Goal: Task Accomplishment & Management: Use online tool/utility

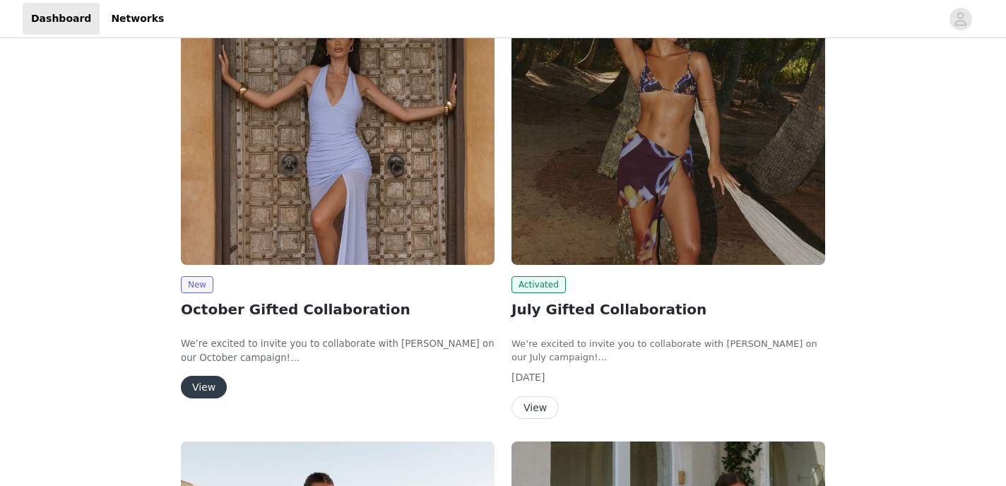
scroll to position [154, 0]
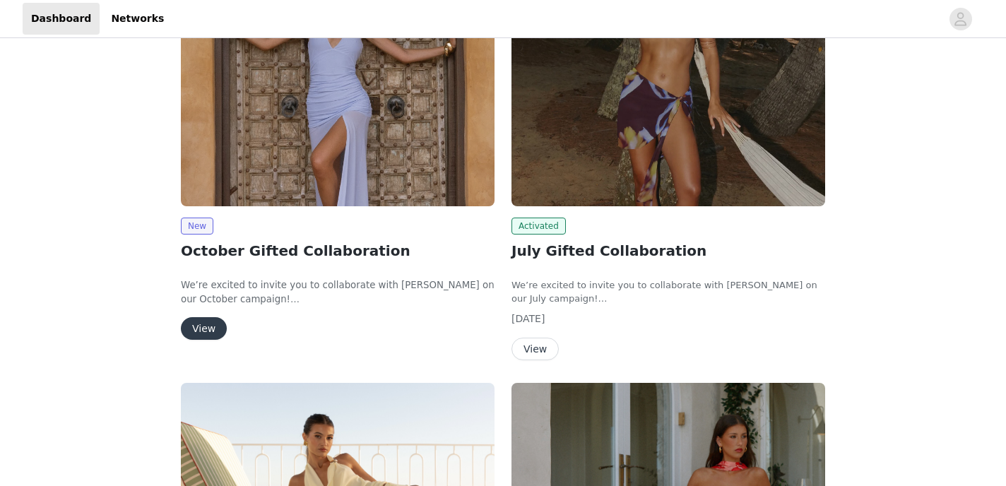
click at [200, 337] on button "View" at bounding box center [204, 328] width 46 height 23
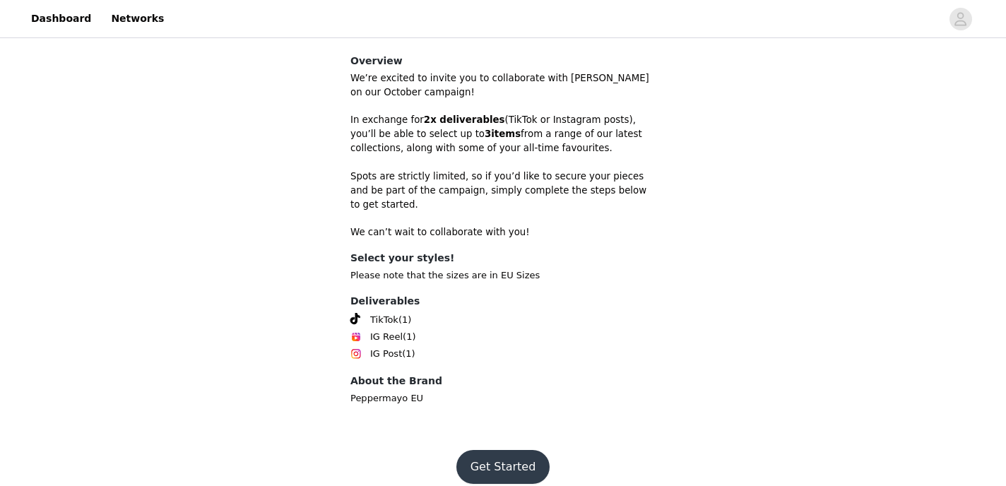
scroll to position [417, 0]
click at [502, 456] on button "Get Started" at bounding box center [503, 466] width 94 height 34
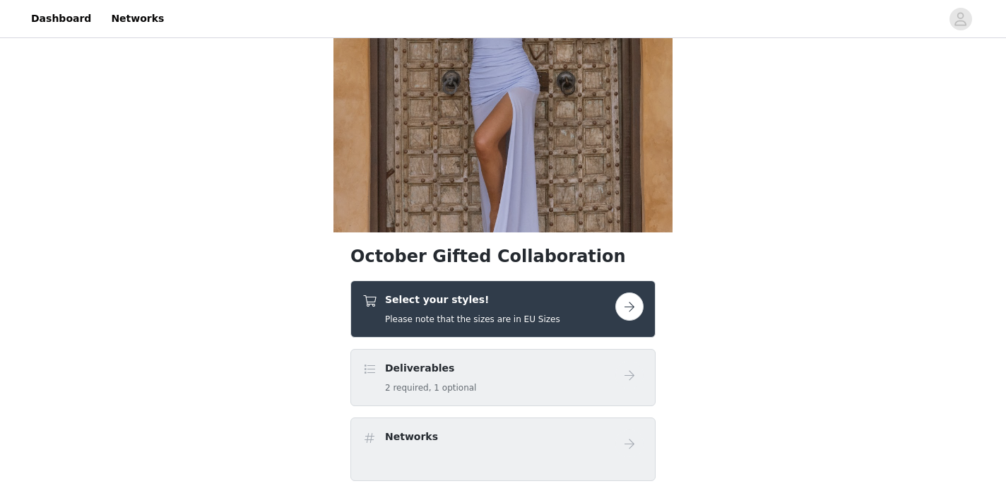
scroll to position [148, 0]
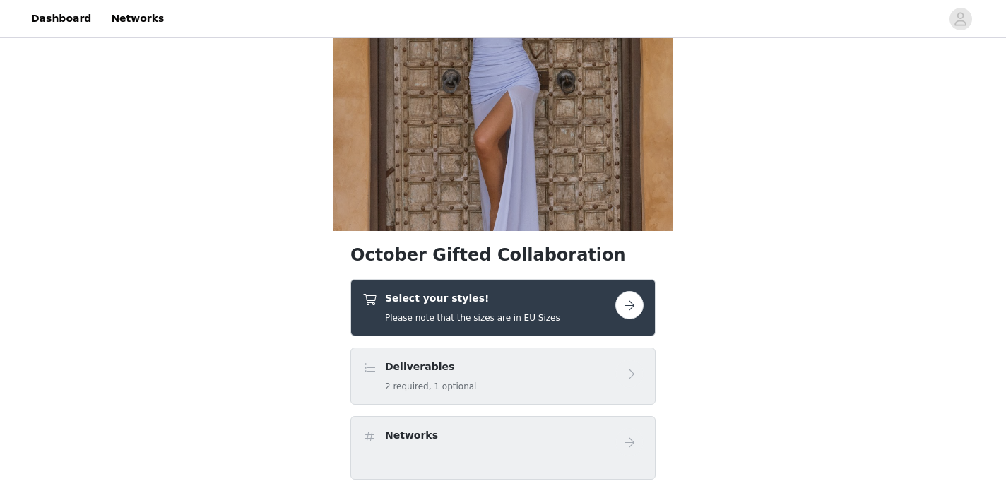
click at [457, 302] on h4 "Select your styles!" at bounding box center [472, 298] width 175 height 15
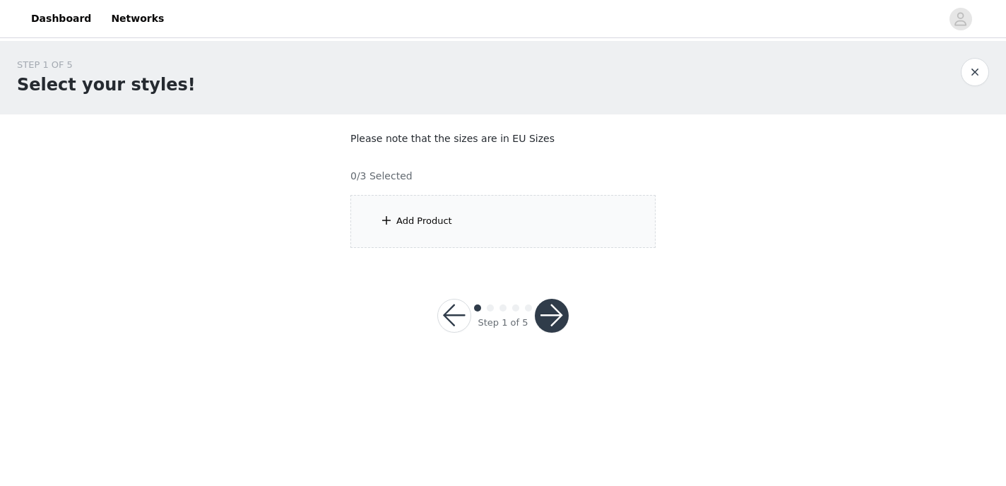
click at [470, 196] on div "Add Product" at bounding box center [502, 221] width 305 height 53
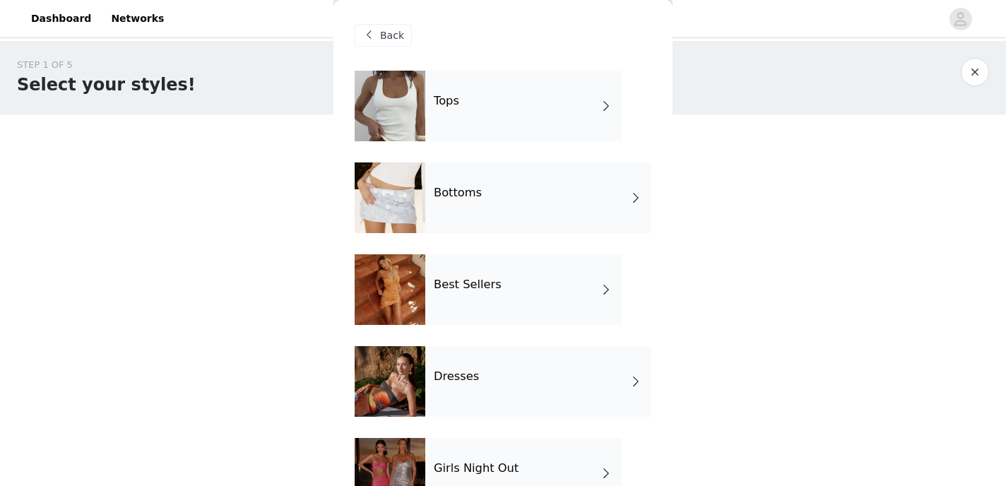
click at [463, 218] on div "Bottoms" at bounding box center [538, 197] width 226 height 71
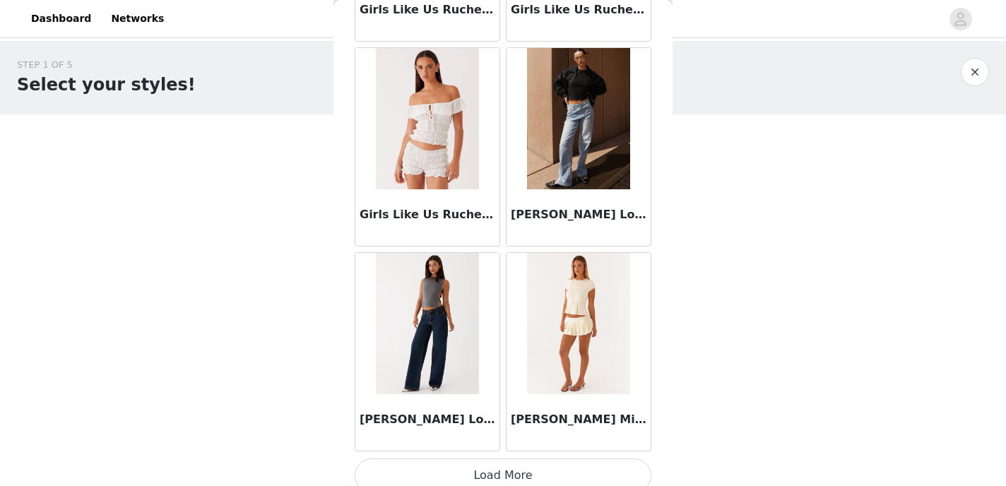
scroll to position [1675, 0]
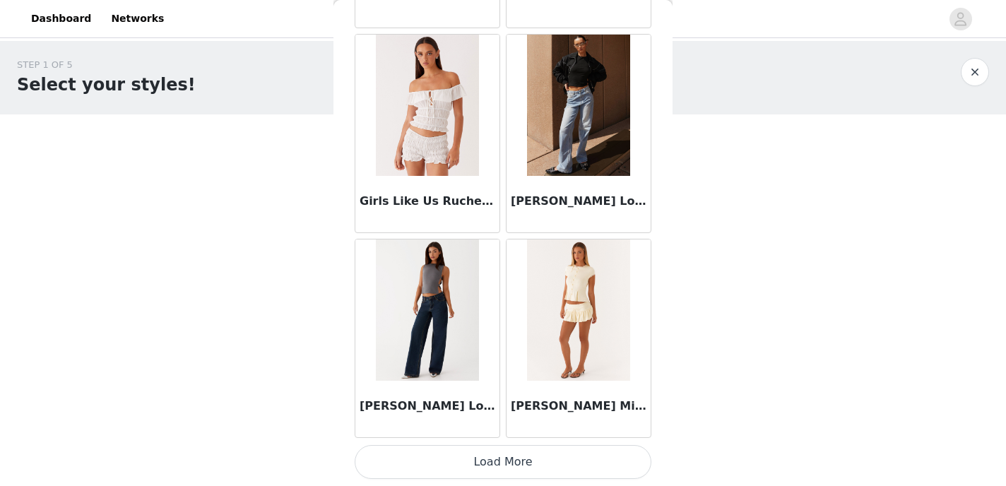
click at [576, 190] on div "[PERSON_NAME] Low Rise Denim Jeans - Light Blue" at bounding box center [578, 204] width 144 height 56
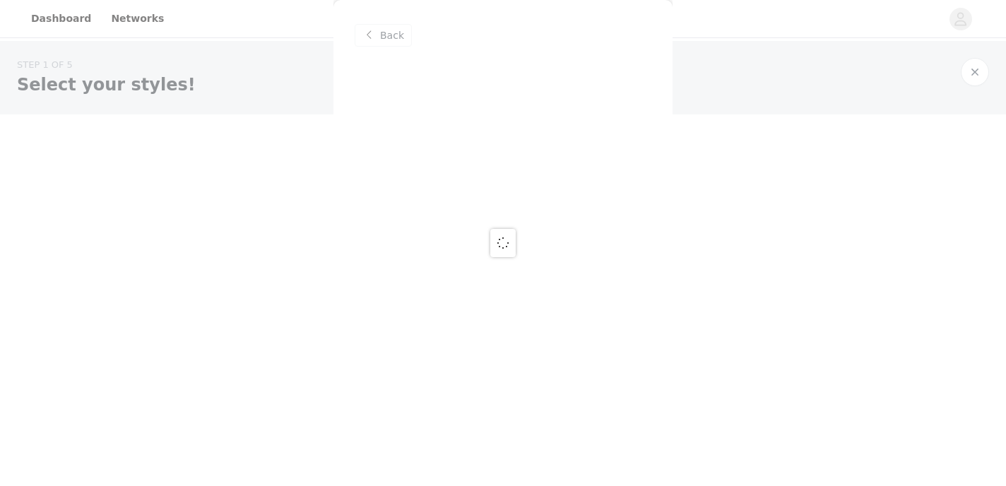
scroll to position [0, 0]
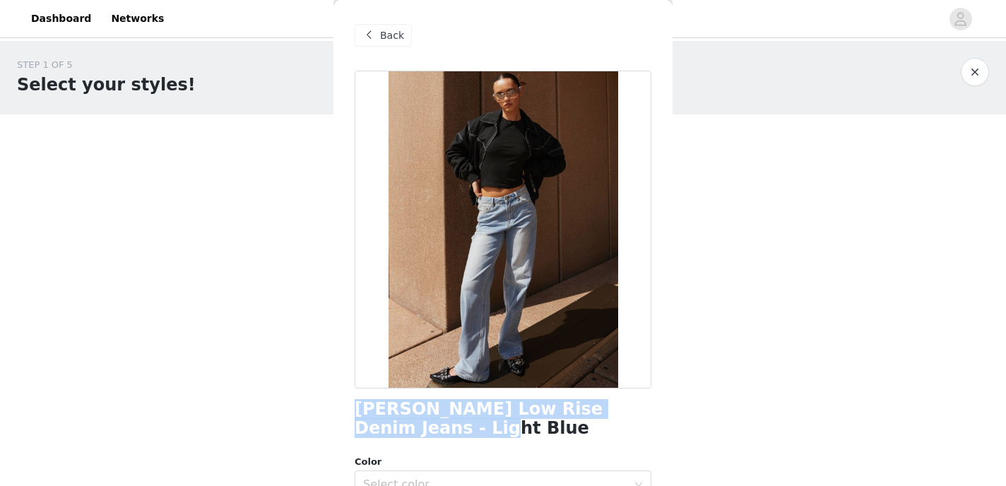
drag, startPoint x: 412, startPoint y: 423, endPoint x: 336, endPoint y: 405, distance: 78.3
click at [336, 405] on div "Back [PERSON_NAME] Low Rise Denim Jeans - Light Blue Color Select color Size Se…" at bounding box center [502, 243] width 339 height 486
copy h1 "[PERSON_NAME] Low Rise Denim Jeans - Light Blue"
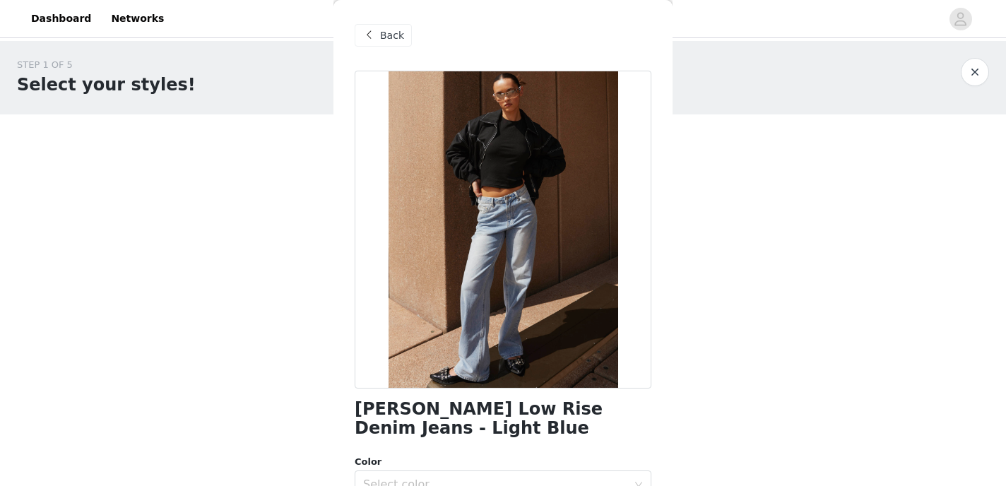
click at [379, 32] on div "Back" at bounding box center [383, 35] width 57 height 23
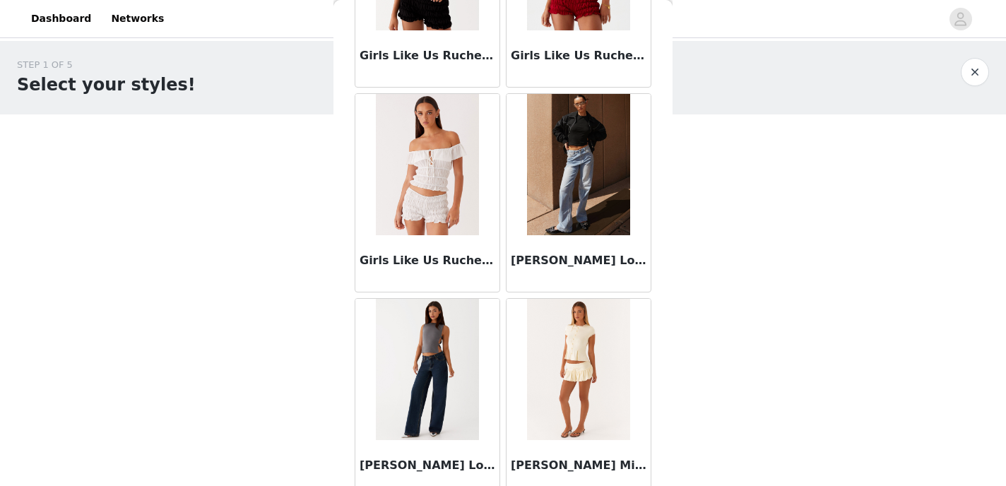
scroll to position [1675, 0]
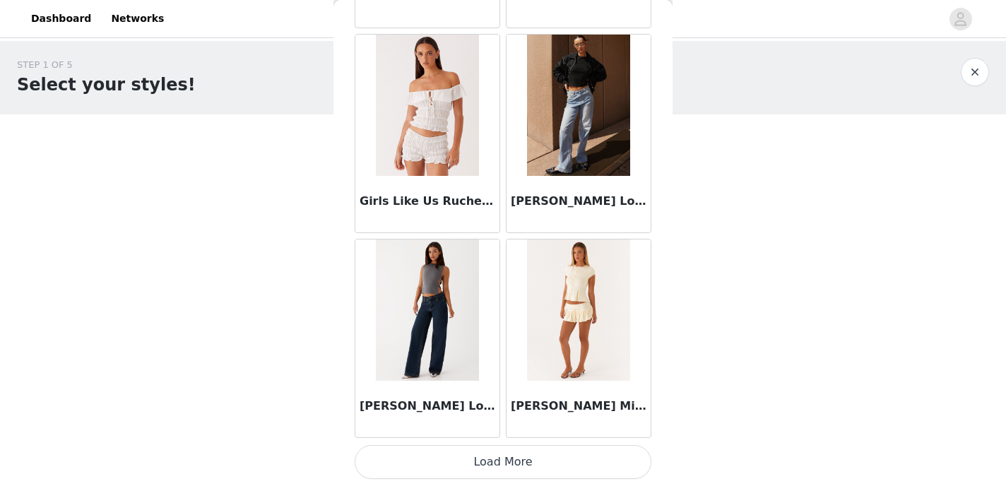
click at [434, 316] on img at bounding box center [427, 309] width 102 height 141
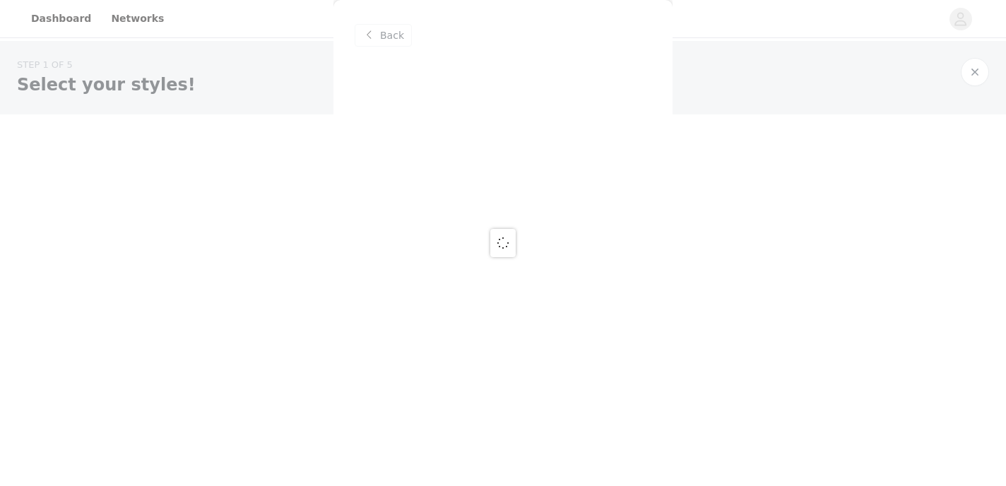
scroll to position [0, 0]
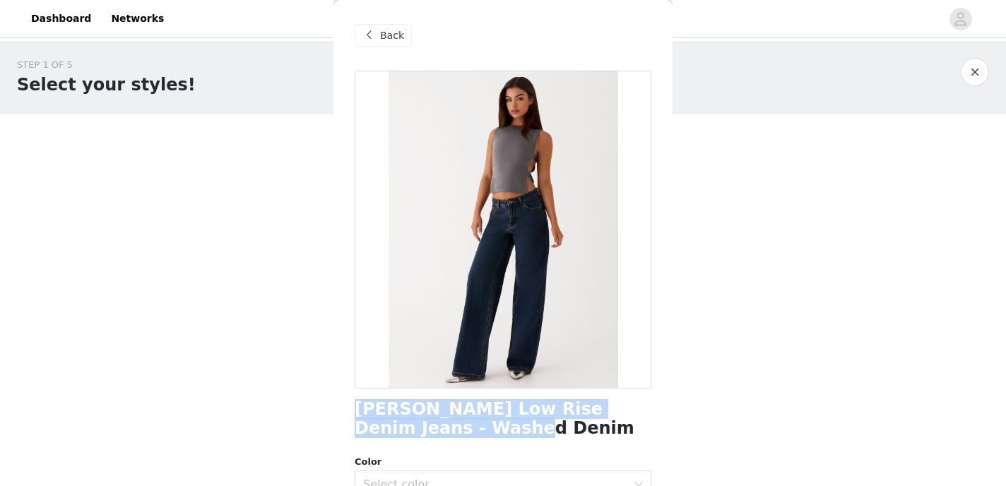
drag, startPoint x: 475, startPoint y: 430, endPoint x: 347, endPoint y: 412, distance: 129.7
click at [347, 412] on div "Back [PERSON_NAME] Low Rise Denim Jeans - Washed Denim Color Select color Size …" at bounding box center [502, 243] width 339 height 486
copy h1 "[PERSON_NAME] Low Rise Denim Jeans - Washed Denim"
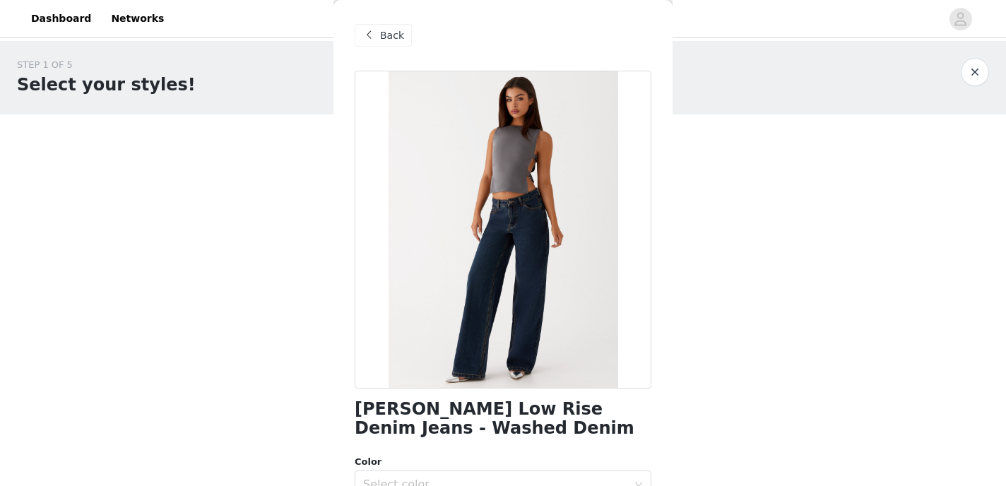
click at [383, 41] on span "Back" at bounding box center [392, 35] width 24 height 15
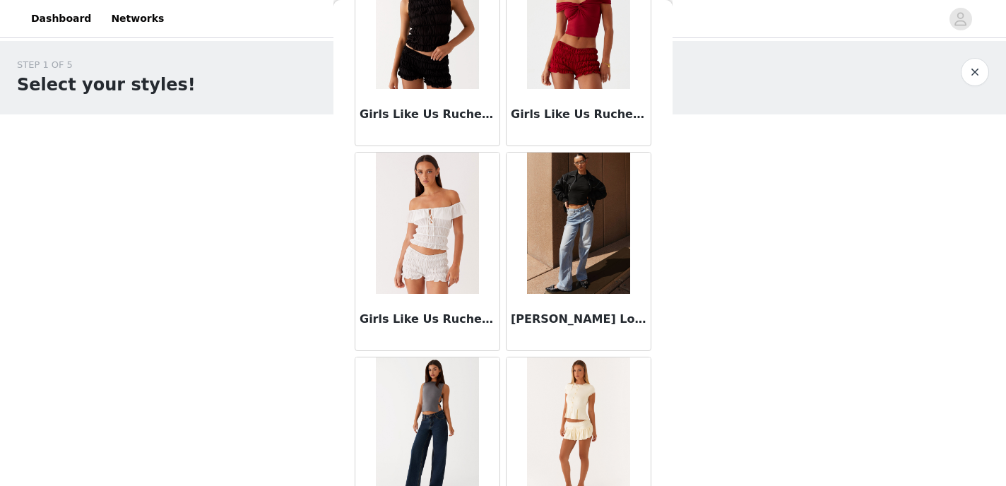
scroll to position [1675, 0]
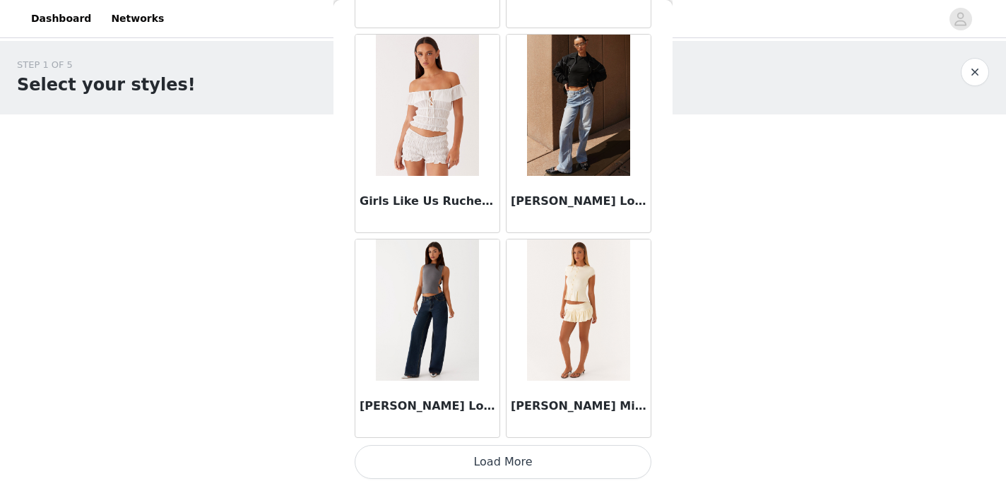
click at [456, 447] on button "Load More" at bounding box center [503, 462] width 297 height 34
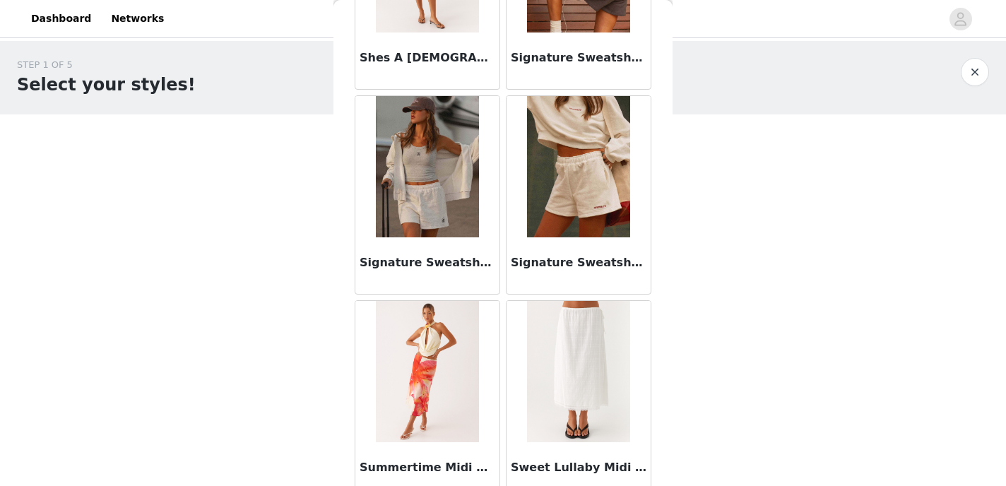
scroll to position [3723, 0]
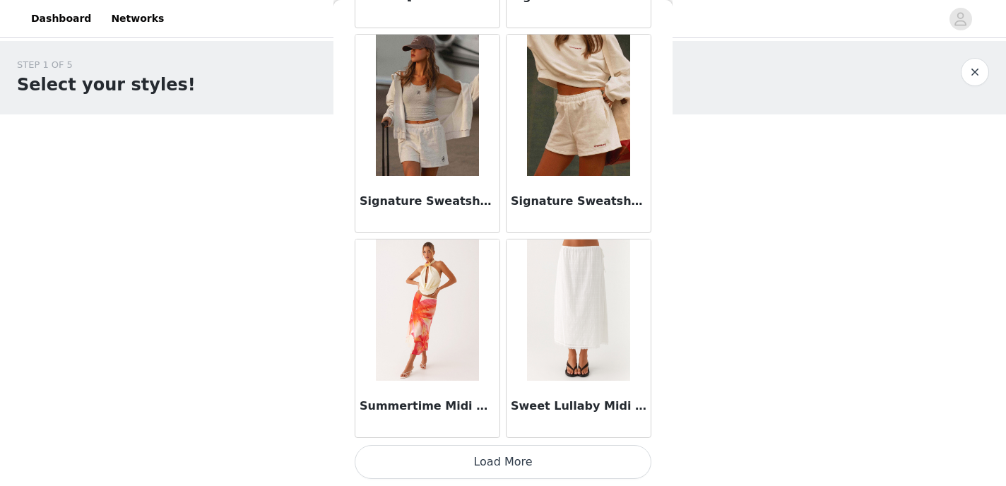
click at [463, 460] on button "Load More" at bounding box center [503, 462] width 297 height 34
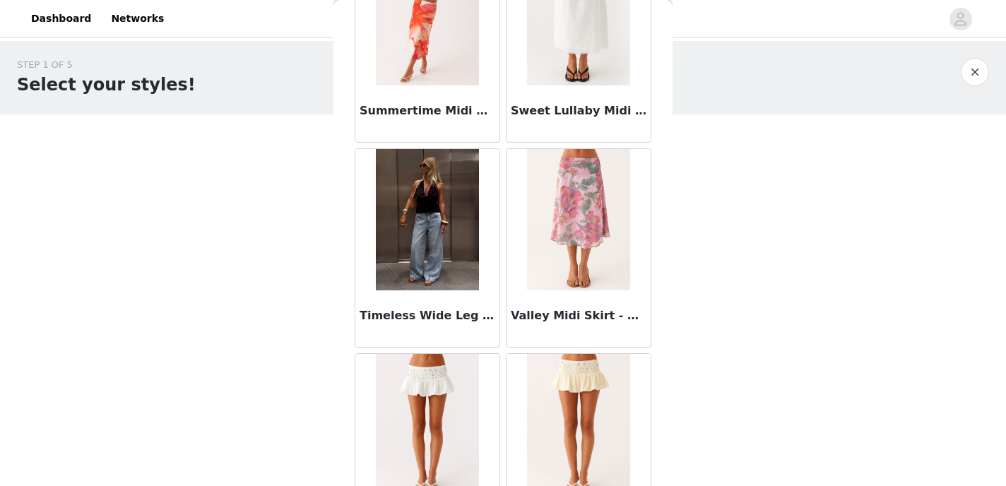
scroll to position [4021, 0]
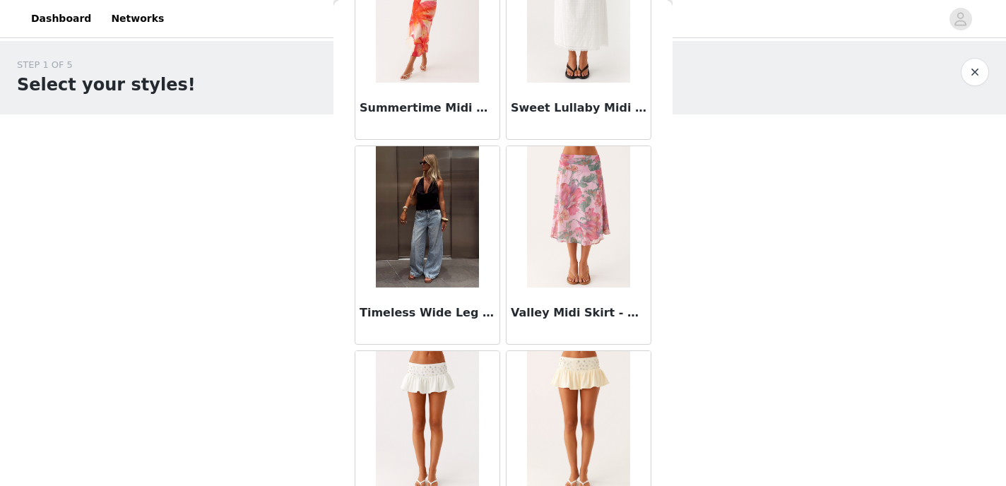
click at [431, 232] on img at bounding box center [427, 216] width 102 height 141
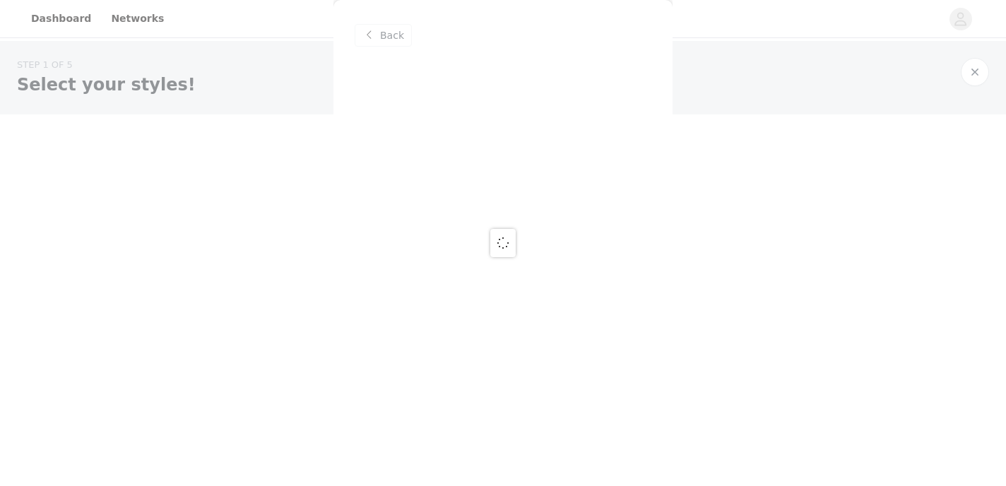
scroll to position [0, 0]
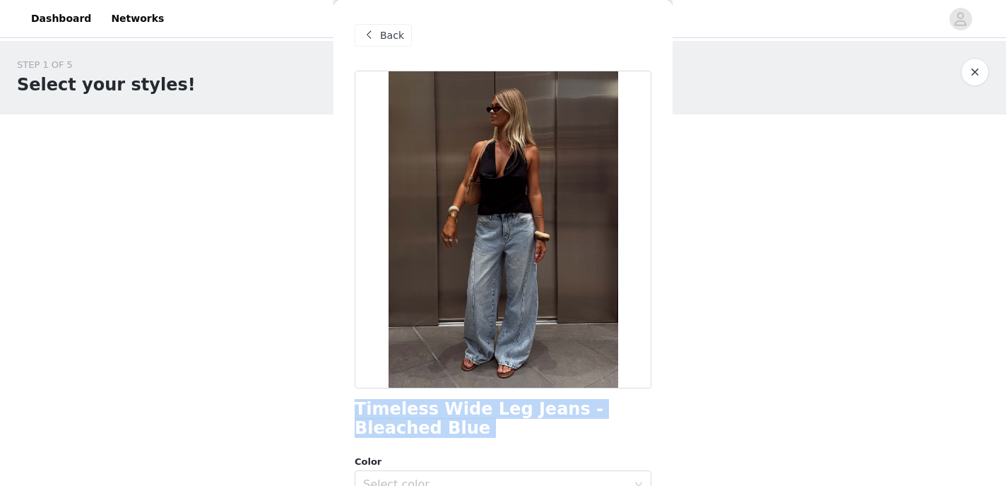
drag, startPoint x: 416, startPoint y: 449, endPoint x: 352, endPoint y: 412, distance: 74.4
click at [352, 412] on div "Back Timeless Wide Leg Jeans - Bleached Blue Color Select color Size Select siz…" at bounding box center [502, 243] width 339 height 486
copy div "Timeless Wide Leg Jeans - Bleached Blue"
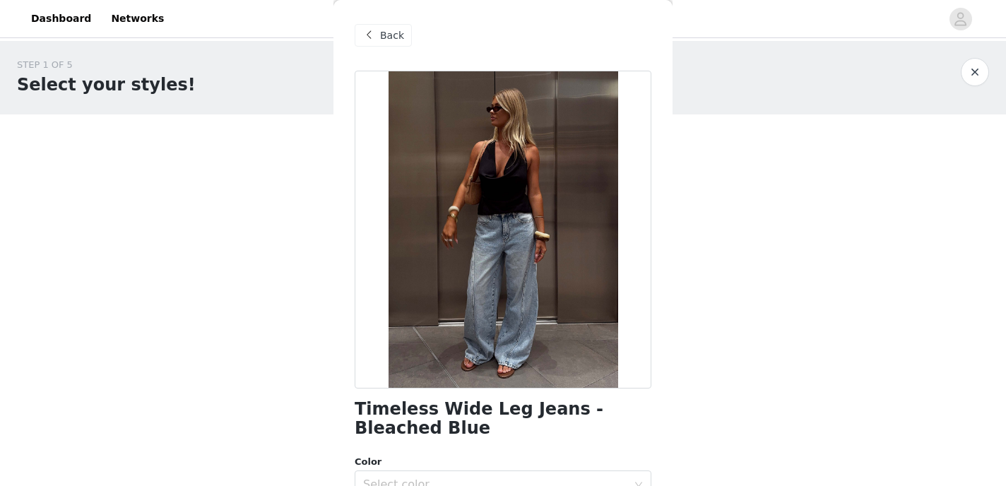
click at [391, 40] on span "Back" at bounding box center [392, 35] width 24 height 15
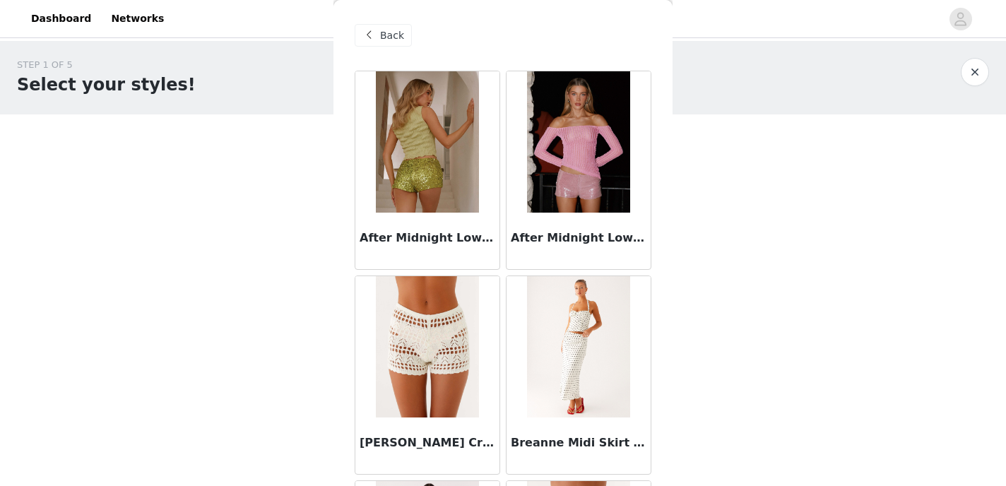
click at [364, 41] on span at bounding box center [368, 35] width 17 height 17
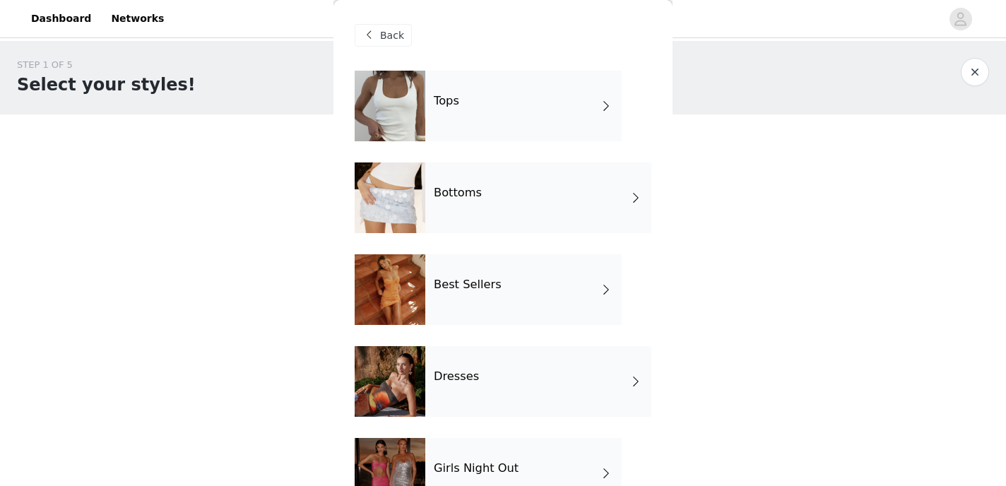
click at [420, 112] on div at bounding box center [390, 106] width 71 height 71
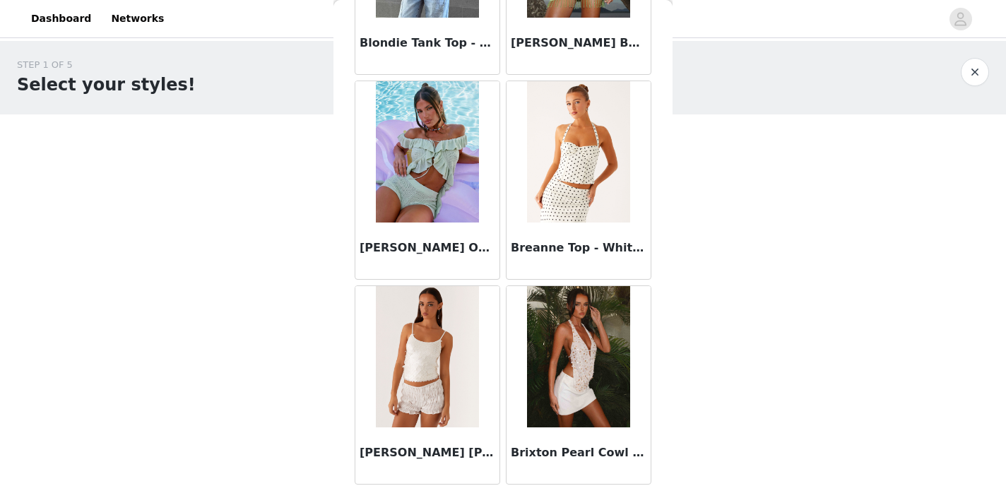
scroll to position [1675, 0]
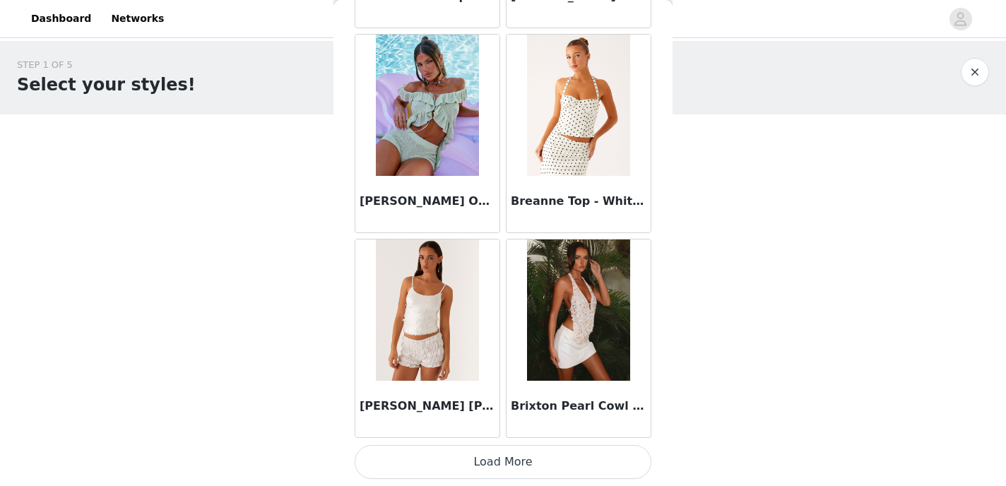
click at [476, 449] on button "Load More" at bounding box center [503, 462] width 297 height 34
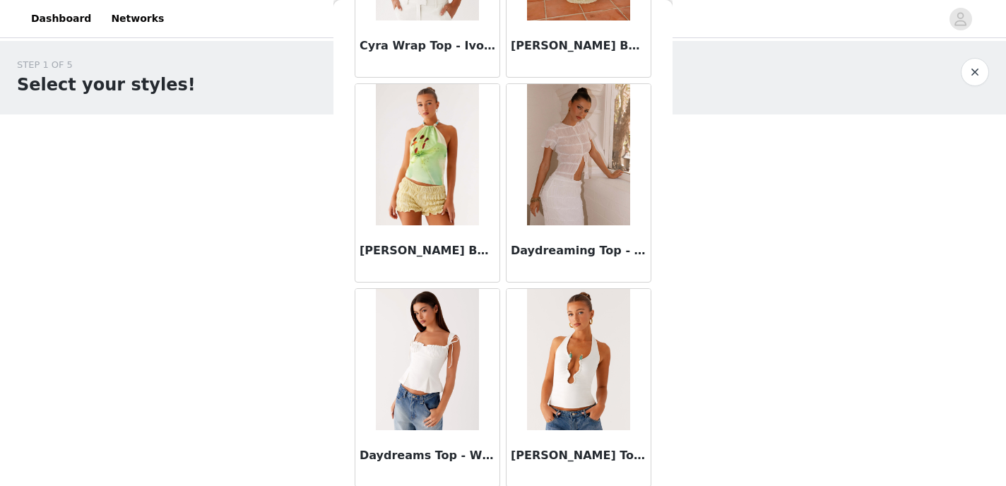
scroll to position [3723, 0]
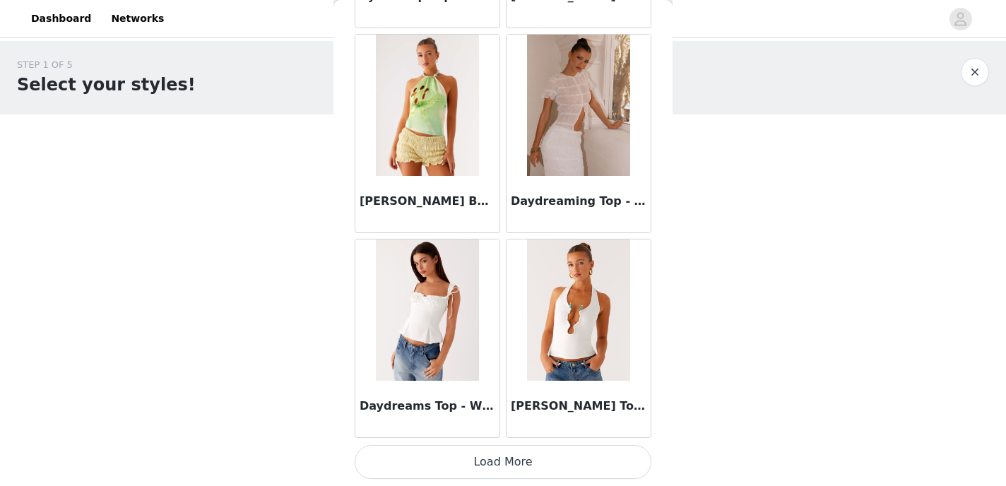
click at [477, 458] on button "Load More" at bounding box center [503, 462] width 297 height 34
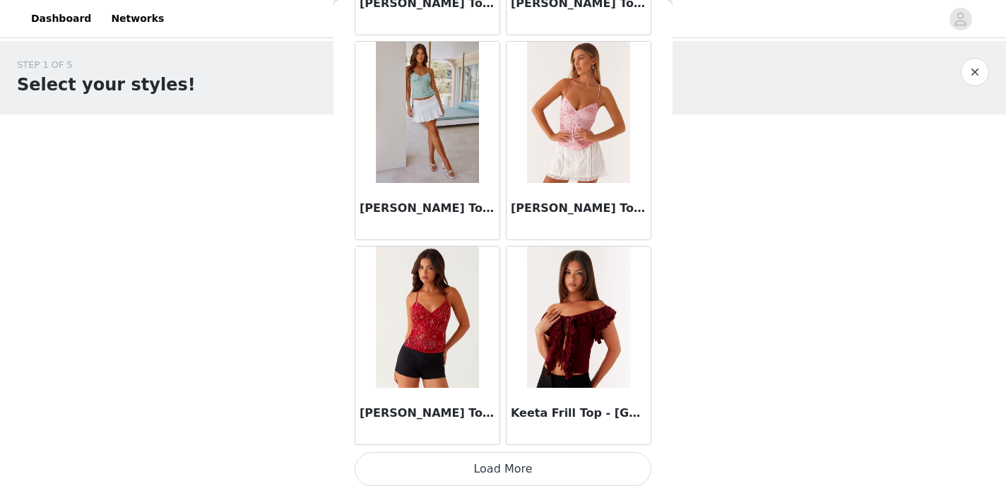
scroll to position [5771, 0]
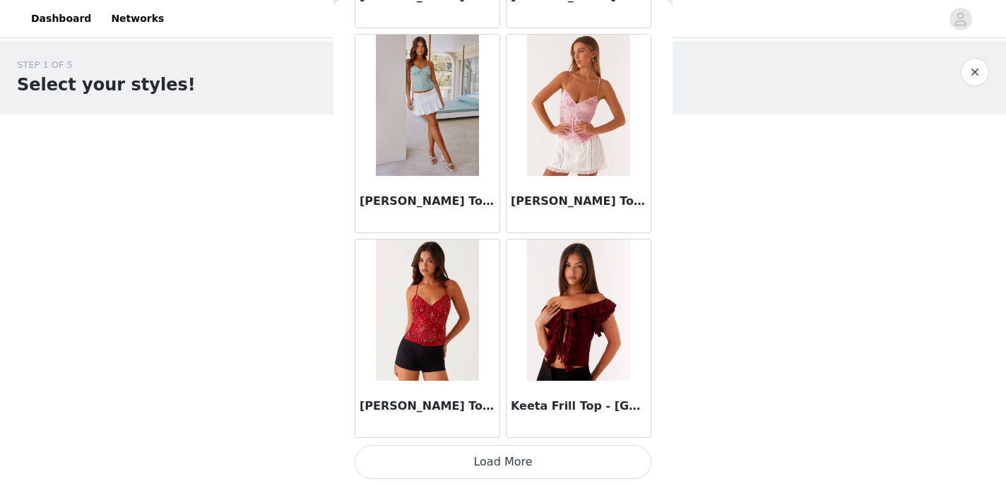
click at [499, 459] on button "Load More" at bounding box center [503, 462] width 297 height 34
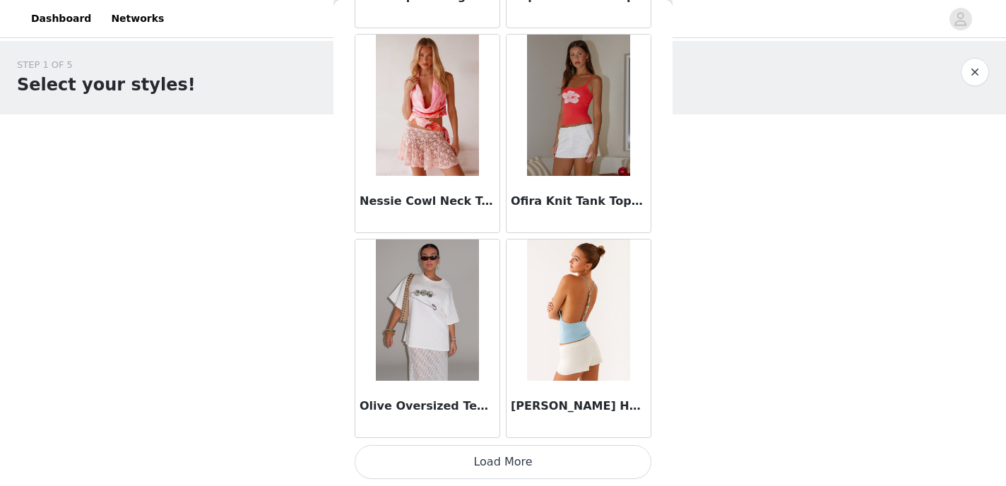
scroll to position [7818, 0]
click at [495, 466] on button "Load More" at bounding box center [503, 463] width 297 height 34
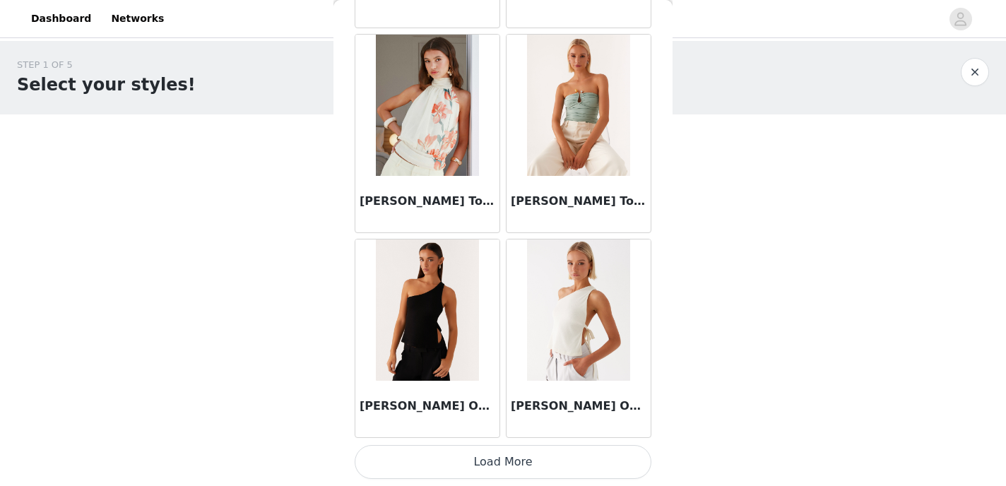
scroll to position [9867, 0]
click at [504, 468] on button "Load More" at bounding box center [503, 463] width 297 height 34
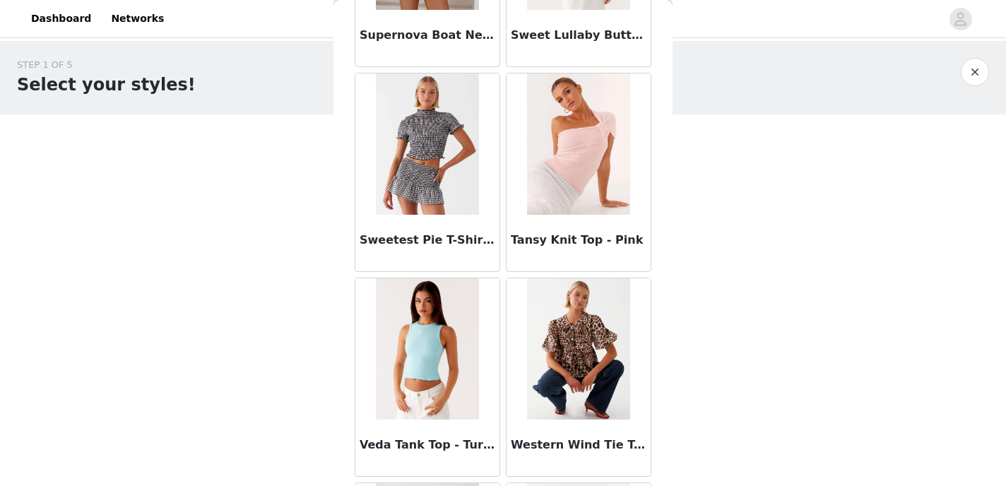
scroll to position [11117, 0]
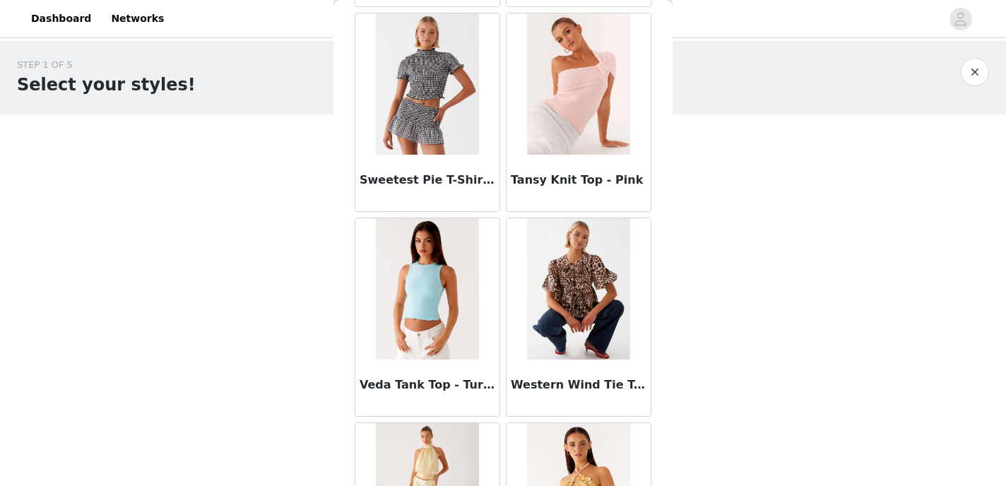
click at [550, 186] on h3 "Tansy Knit Top - Pink" at bounding box center [579, 180] width 136 height 17
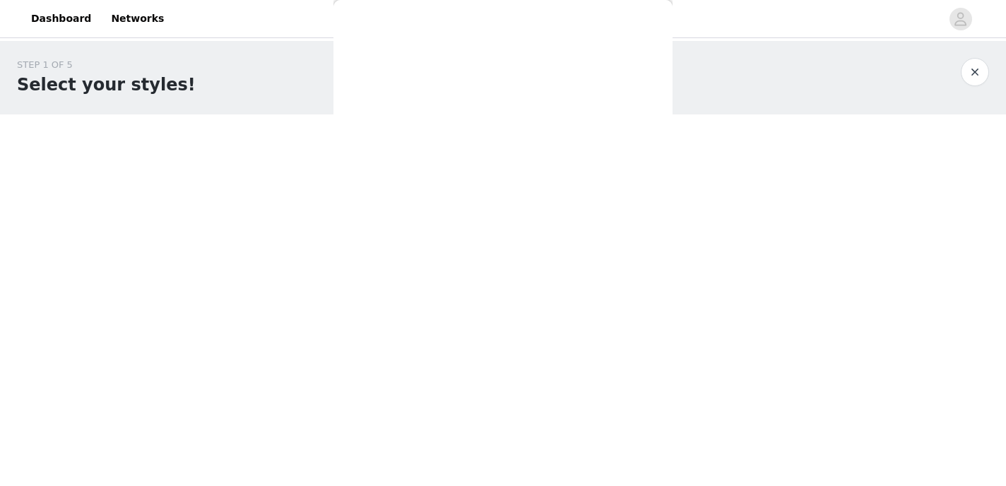
scroll to position [0, 0]
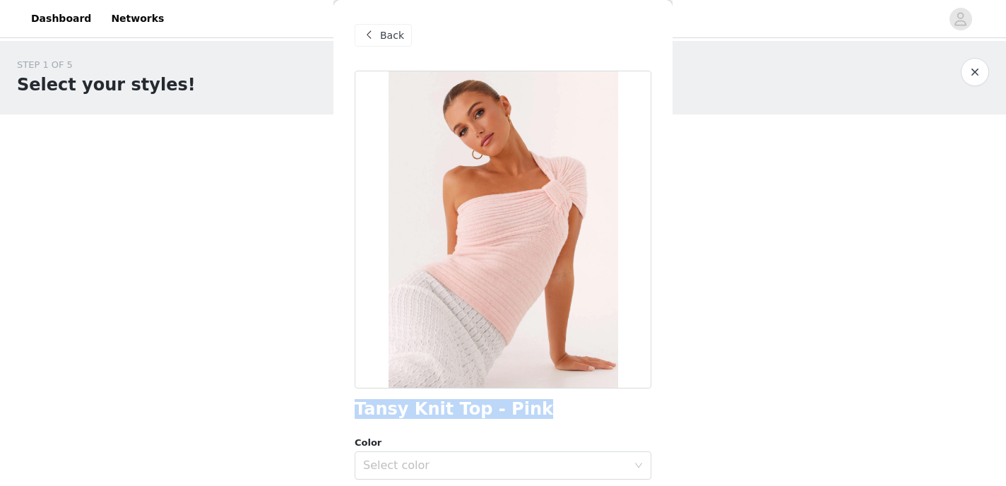
drag, startPoint x: 520, startPoint y: 415, endPoint x: 352, endPoint y: 403, distance: 167.8
click at [352, 403] on div "Back Tansy Knit Top - Pink Color Select color Size Select size Peppermayo Exclu…" at bounding box center [502, 243] width 339 height 486
copy h1 "Tansy Knit Top - Pink"
click at [396, 30] on span "Back" at bounding box center [392, 35] width 24 height 15
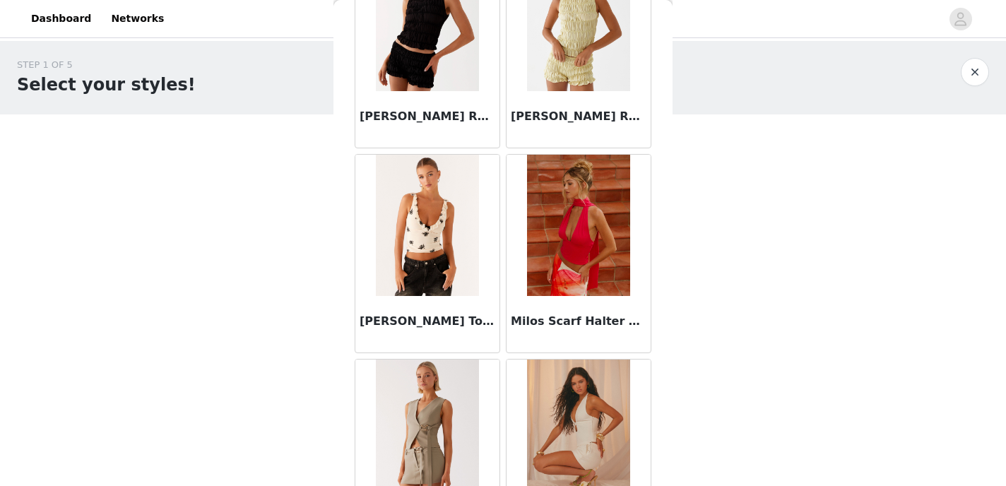
scroll to position [6883, 0]
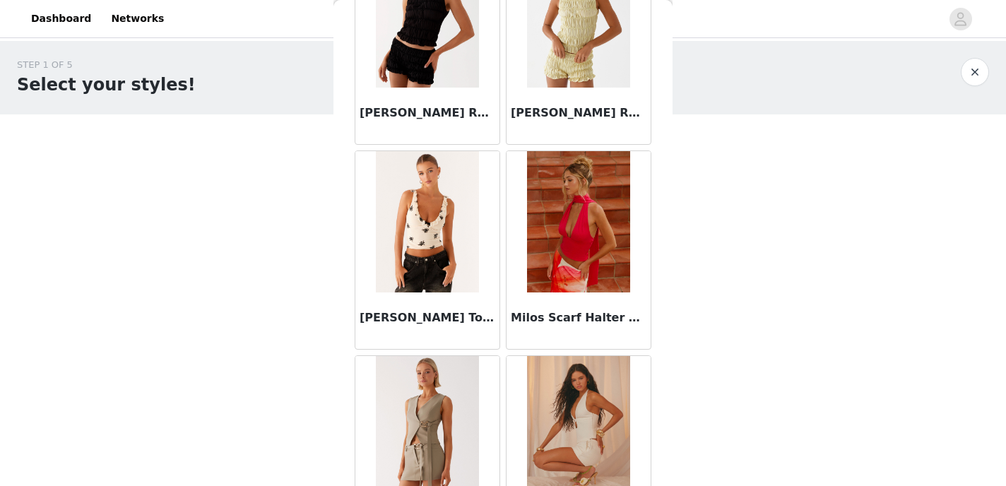
click at [565, 327] on div "Milos Scarf Halter Neck Top - Fuchsia Pink" at bounding box center [578, 320] width 144 height 56
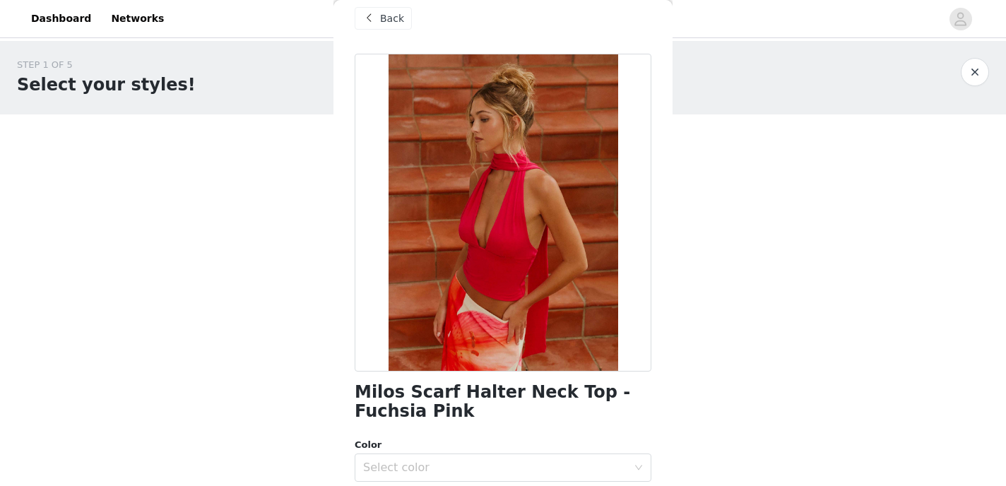
scroll to position [23, 0]
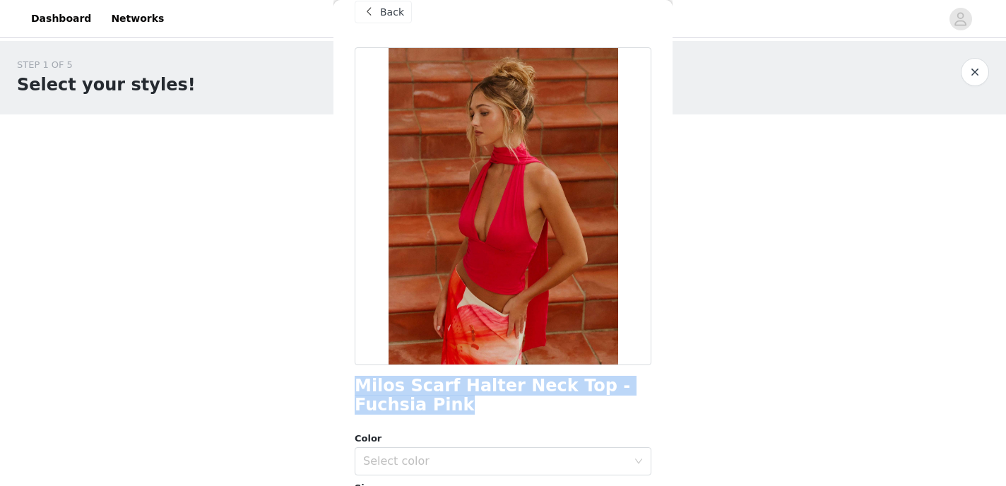
drag, startPoint x: 430, startPoint y: 407, endPoint x: 340, endPoint y: 387, distance: 92.0
click at [340, 387] on div "Back Milos Scarf Halter Neck Top - Fuchsia Pink Color Select color Size Select …" at bounding box center [502, 243] width 339 height 486
copy h1 "Milos Scarf Halter Neck Top - Fuchsia Pink"
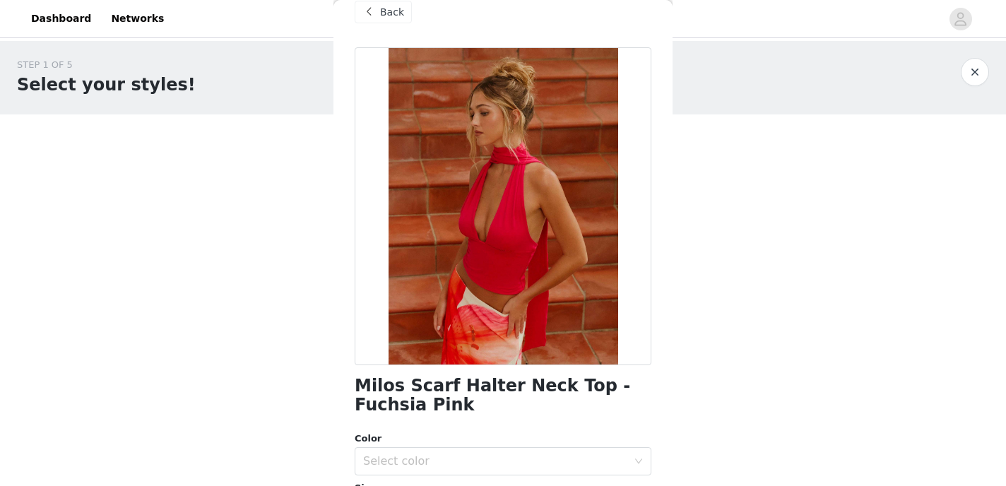
click at [395, 16] on span "Back" at bounding box center [392, 12] width 24 height 15
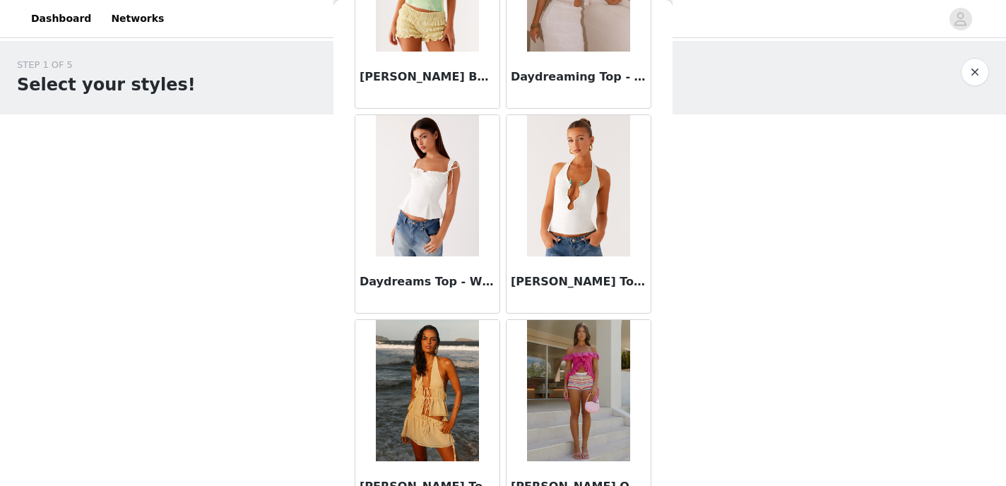
scroll to position [3855, 0]
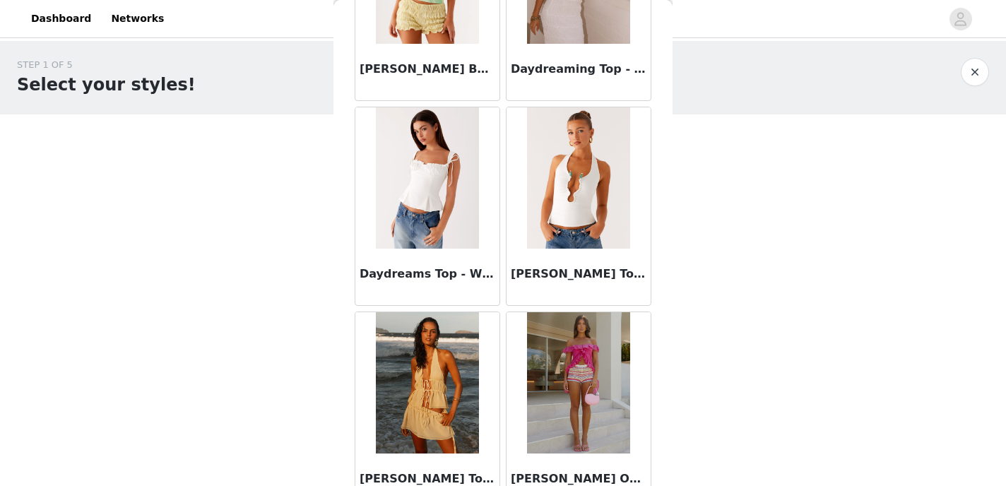
click at [542, 223] on img at bounding box center [578, 177] width 102 height 141
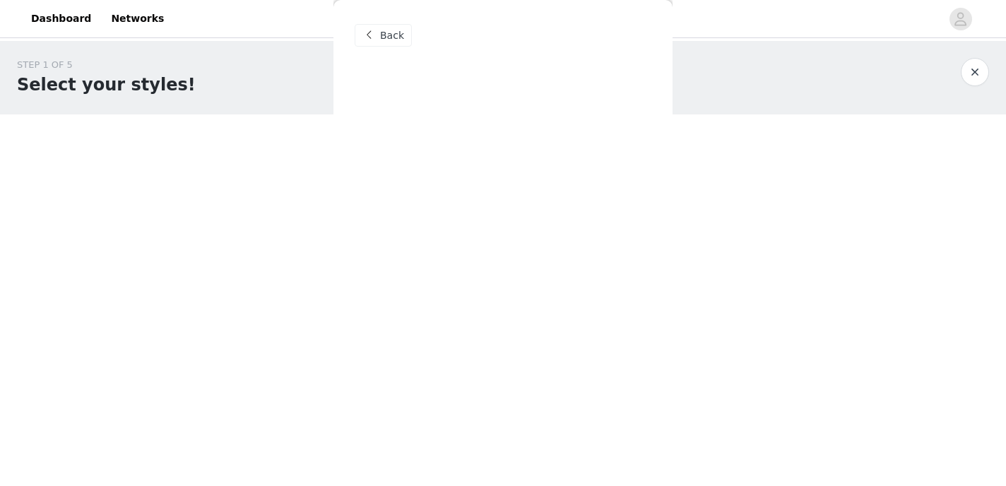
scroll to position [0, 0]
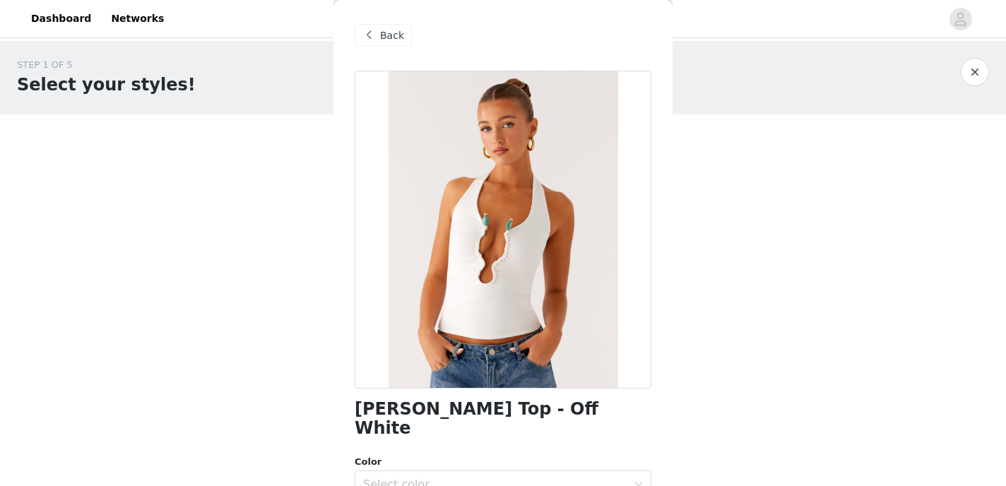
click at [451, 395] on div "[PERSON_NAME] Top - Off White Color Select color Size Select size Peppermayo Ex…" at bounding box center [503, 410] width 297 height 678
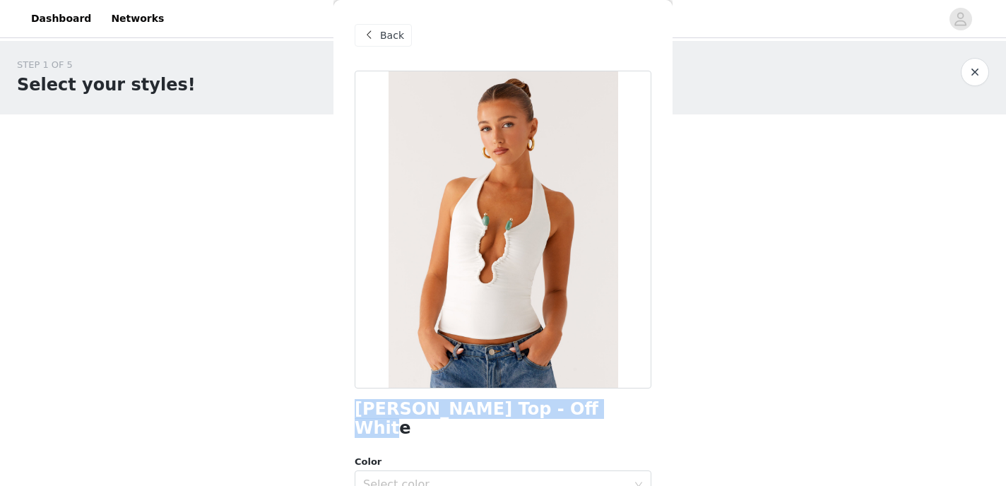
drag, startPoint x: 578, startPoint y: 410, endPoint x: 355, endPoint y: 405, distance: 223.9
click at [356, 406] on div "[PERSON_NAME] Top - Off White" at bounding box center [503, 419] width 297 height 38
copy h1 "[PERSON_NAME] Top - Off White"
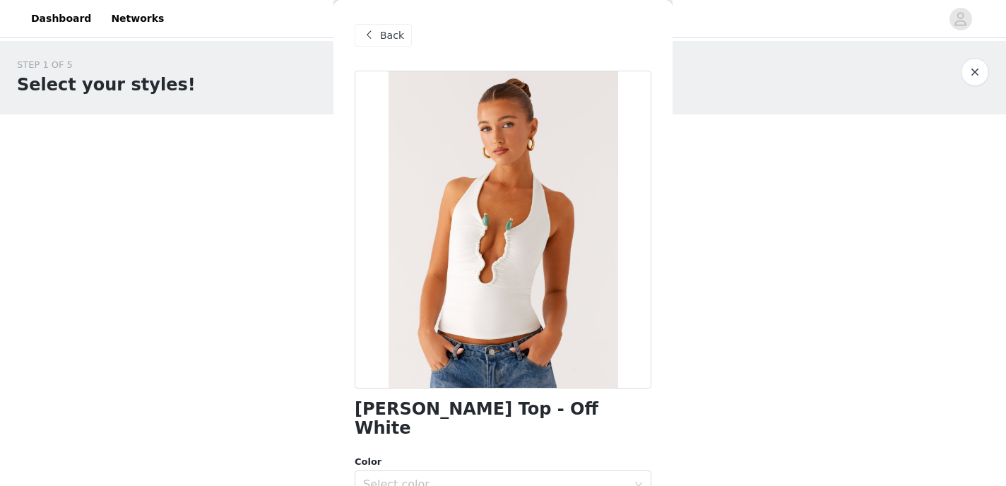
click at [401, 51] on div "Back" at bounding box center [503, 35] width 297 height 71
click at [398, 40] on span "Back" at bounding box center [392, 35] width 24 height 15
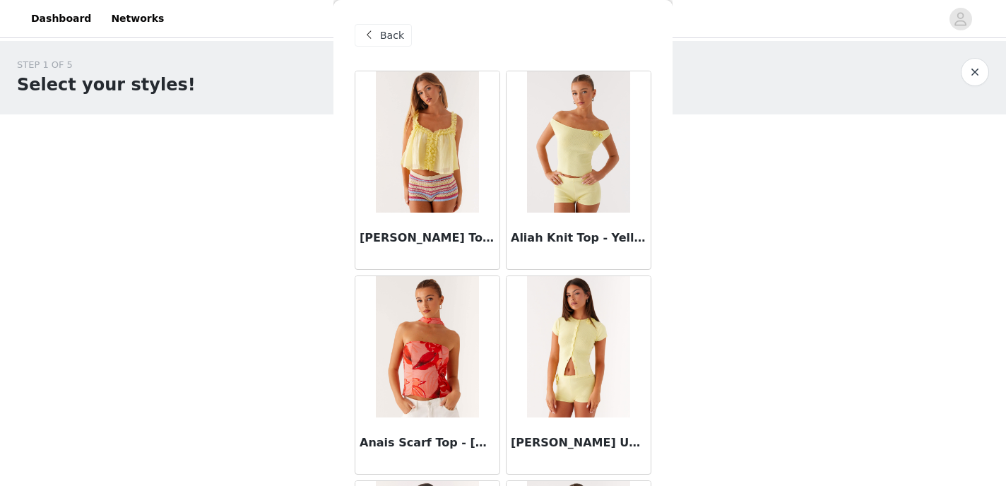
click at [396, 33] on span "Back" at bounding box center [392, 35] width 24 height 15
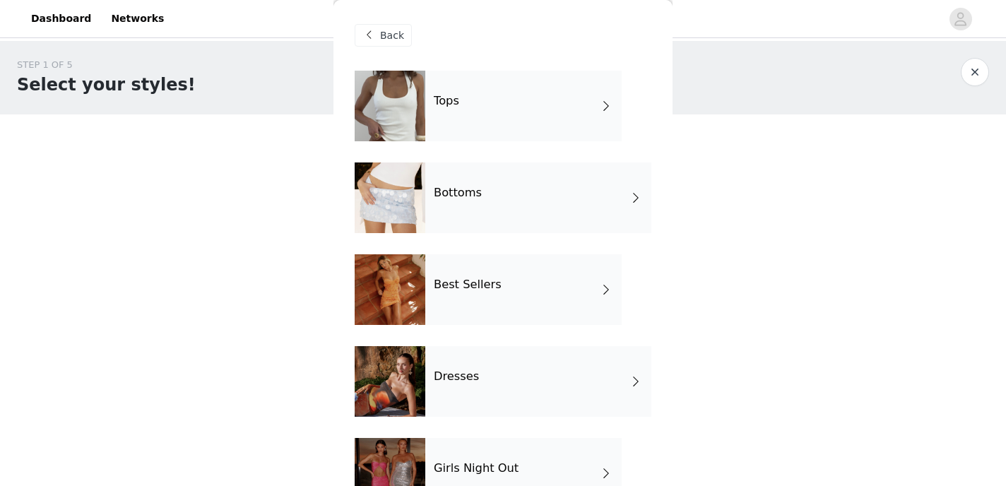
click at [466, 372] on h4 "Dresses" at bounding box center [456, 376] width 45 height 13
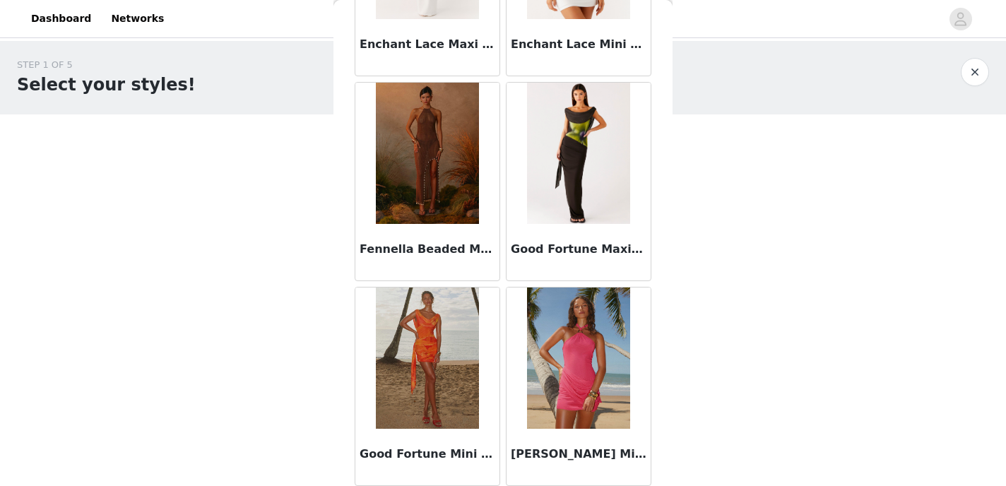
scroll to position [1675, 0]
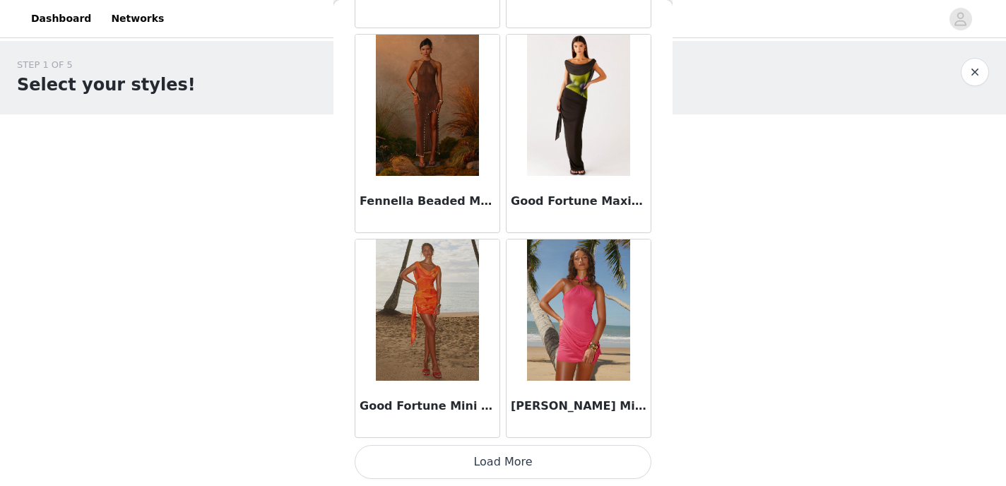
click at [498, 463] on button "Load More" at bounding box center [503, 462] width 297 height 34
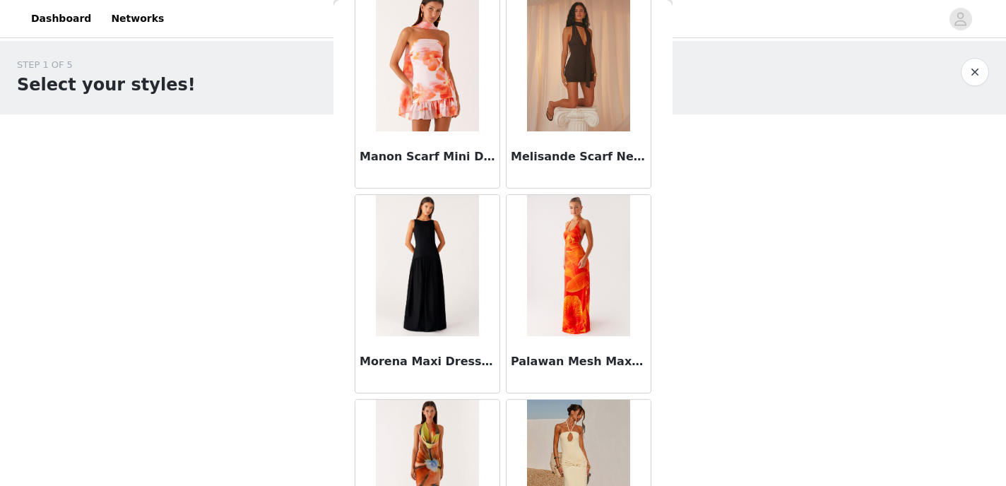
scroll to position [2788, 0]
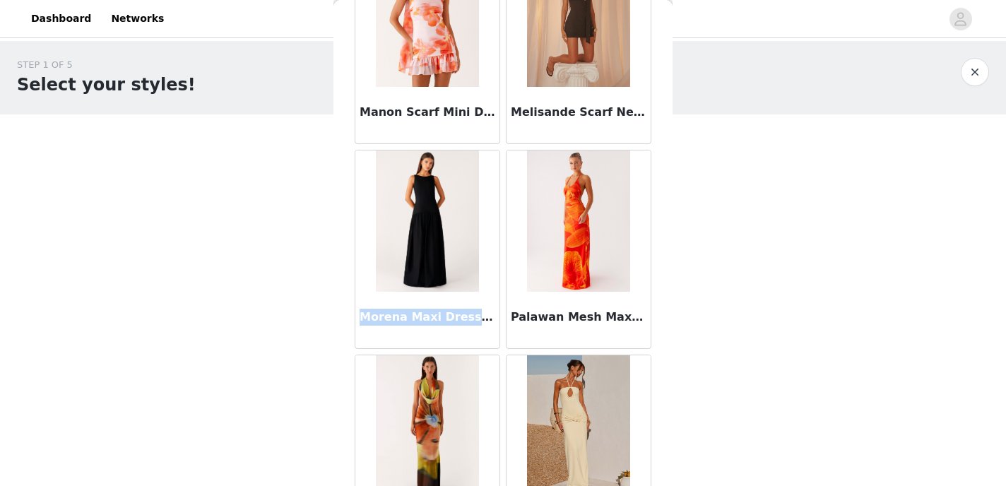
drag, startPoint x: 360, startPoint y: 316, endPoint x: 459, endPoint y: 319, distance: 98.9
click at [462, 318] on h3 "Morena Maxi Dress - Black" at bounding box center [427, 317] width 136 height 17
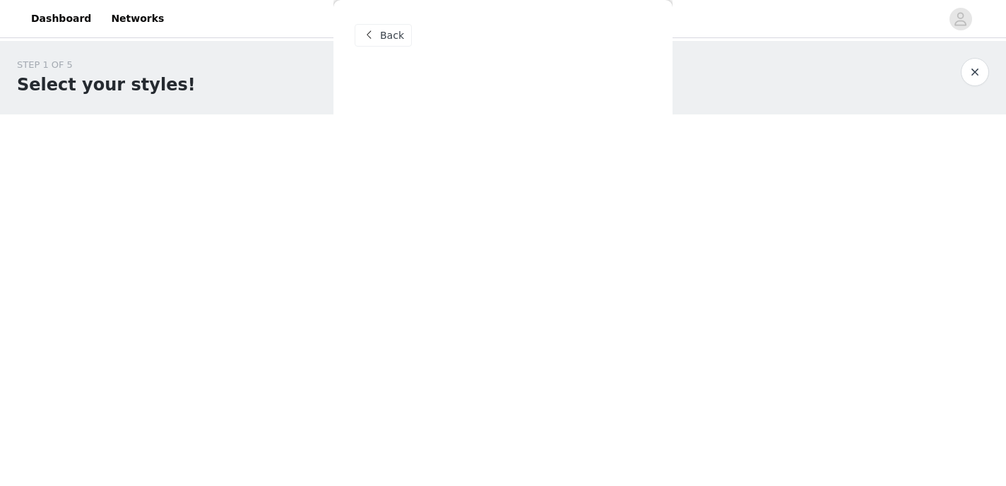
scroll to position [0, 0]
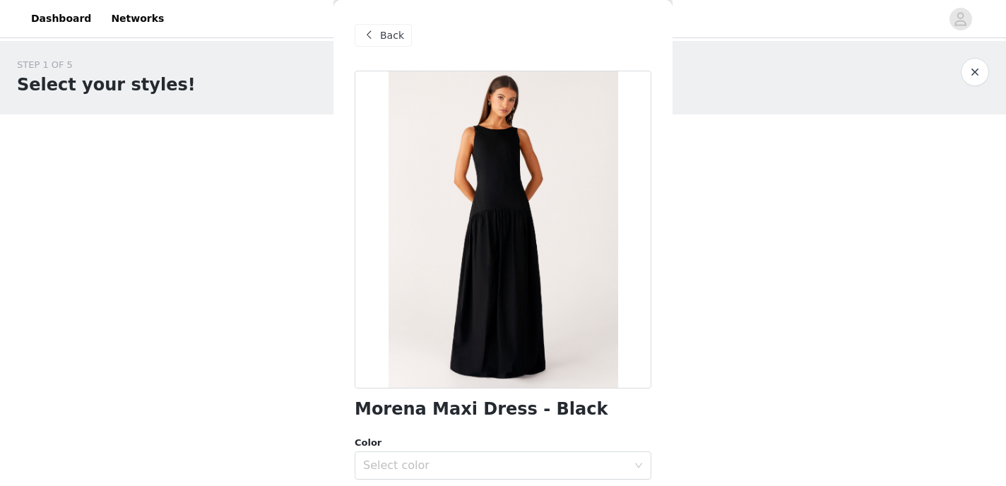
click at [380, 40] on span "Back" at bounding box center [392, 35] width 24 height 15
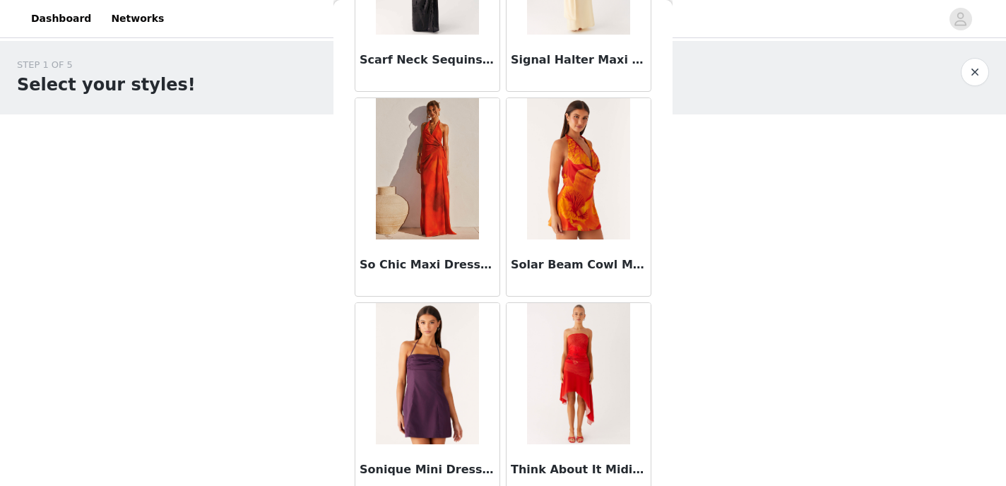
scroll to position [3723, 0]
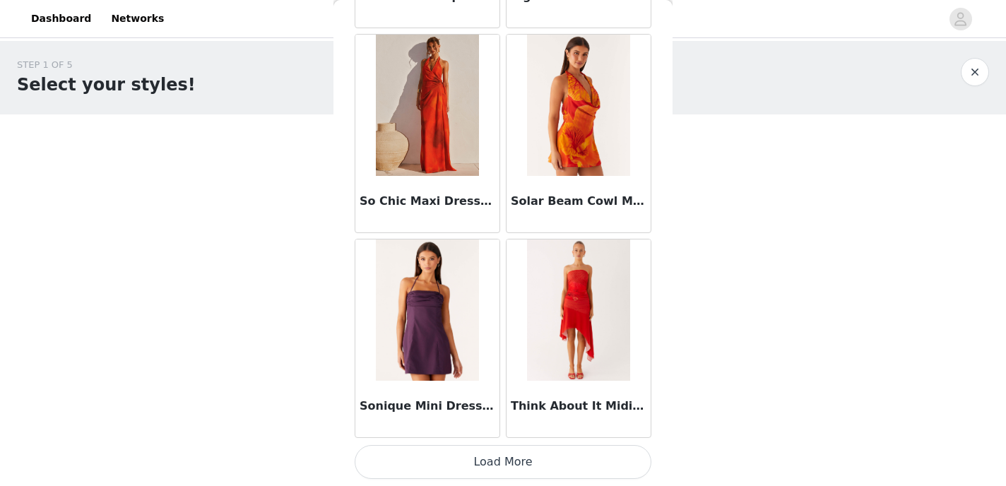
click at [482, 464] on button "Load More" at bounding box center [503, 462] width 297 height 34
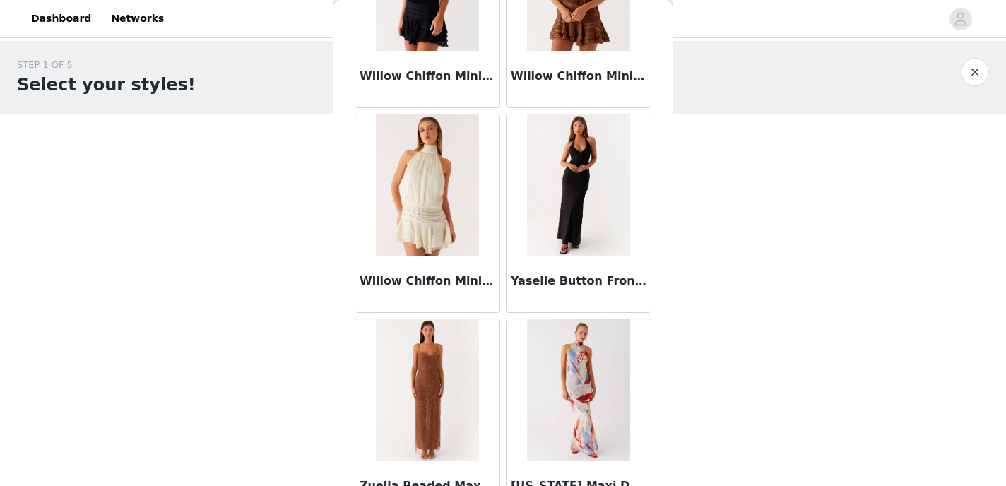
scroll to position [4458, 0]
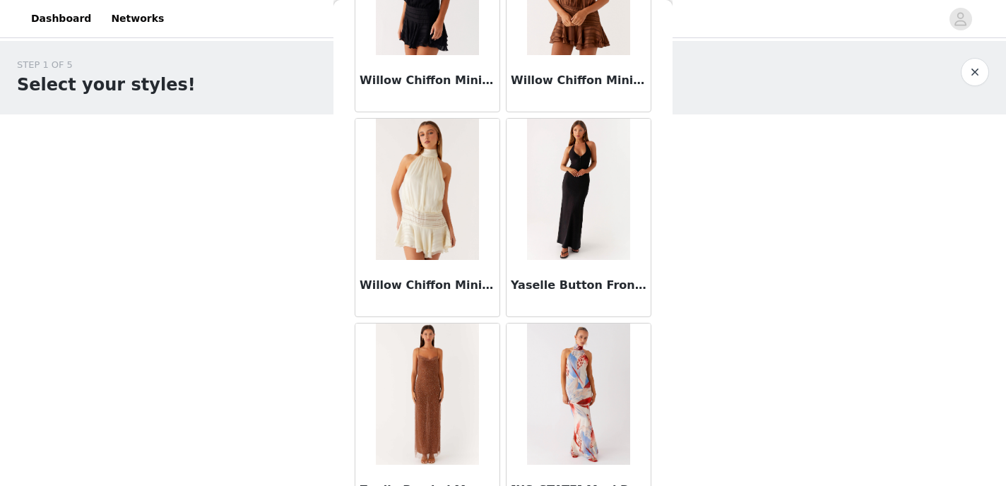
click at [434, 379] on img at bounding box center [427, 393] width 103 height 141
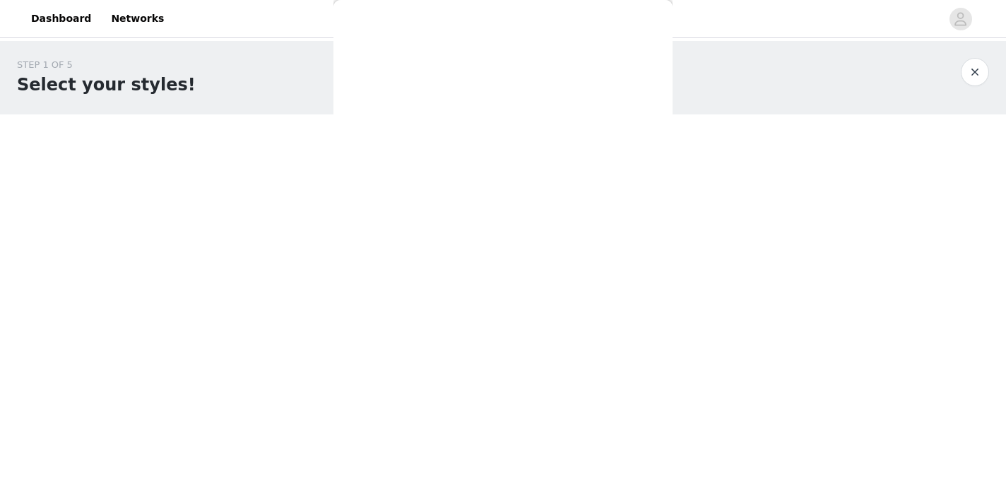
scroll to position [0, 0]
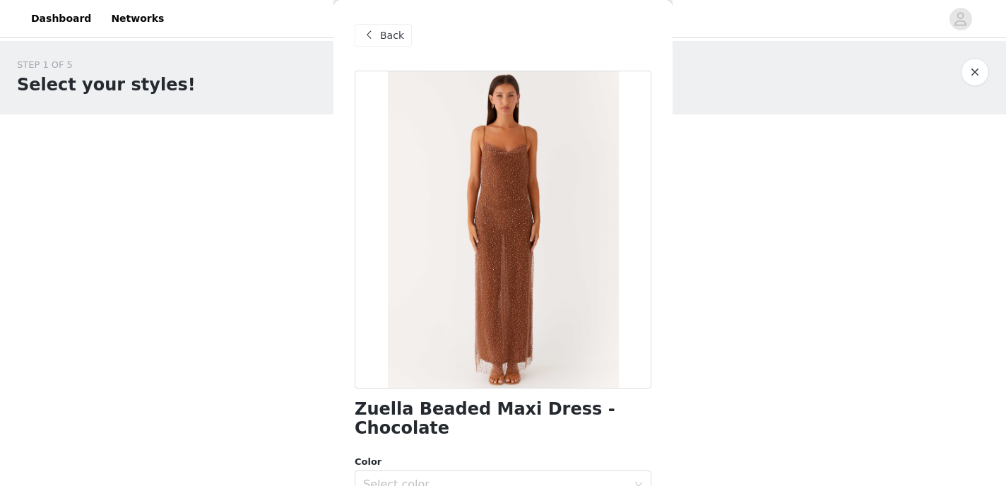
click at [381, 43] on div "Back" at bounding box center [383, 35] width 57 height 23
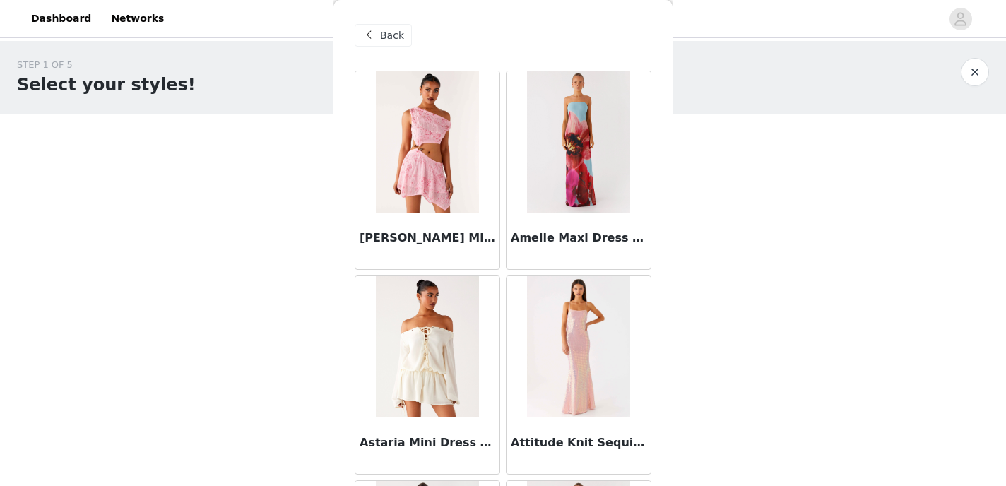
click at [381, 43] on div "Back" at bounding box center [383, 35] width 57 height 23
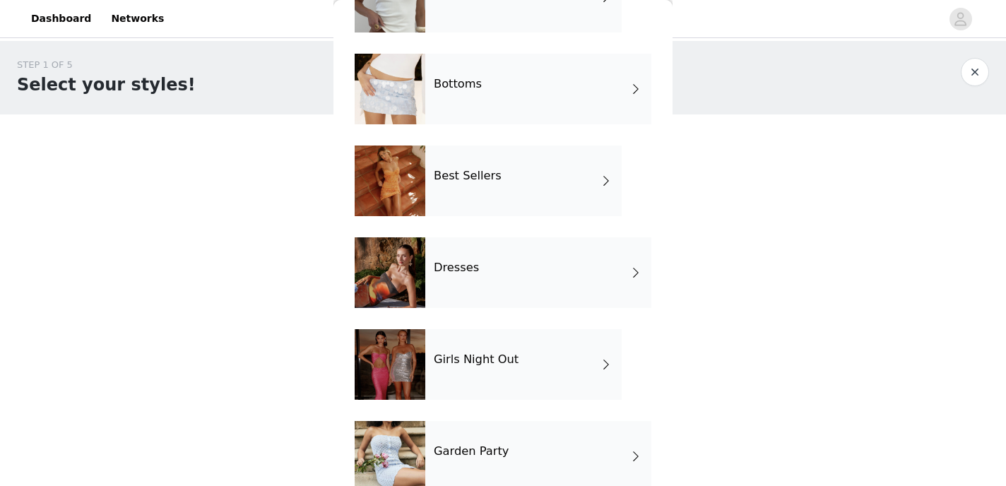
scroll to position [112, 0]
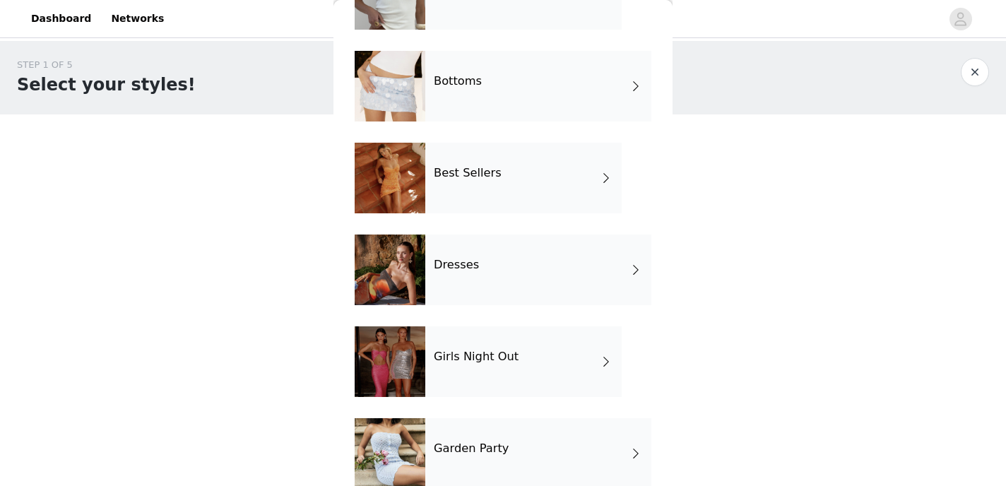
click at [455, 192] on div "Best Sellers" at bounding box center [523, 178] width 196 height 71
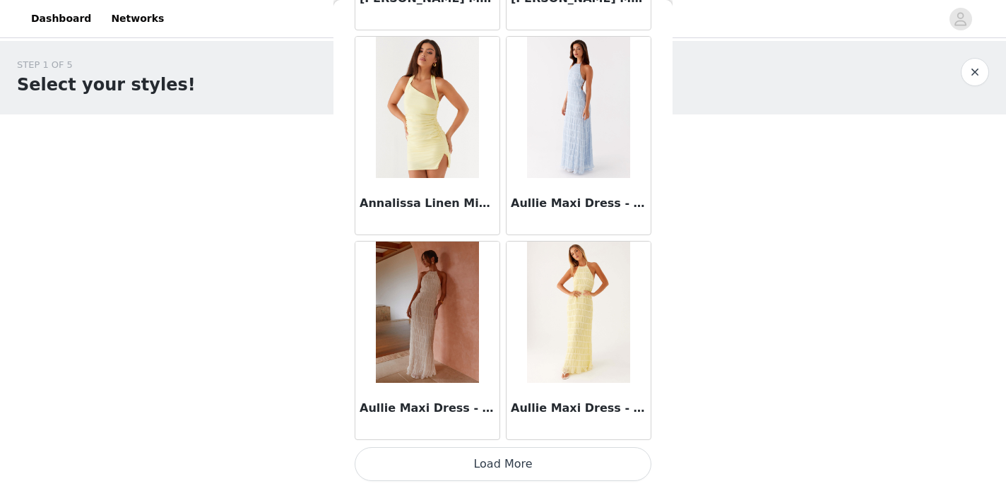
scroll to position [1675, 0]
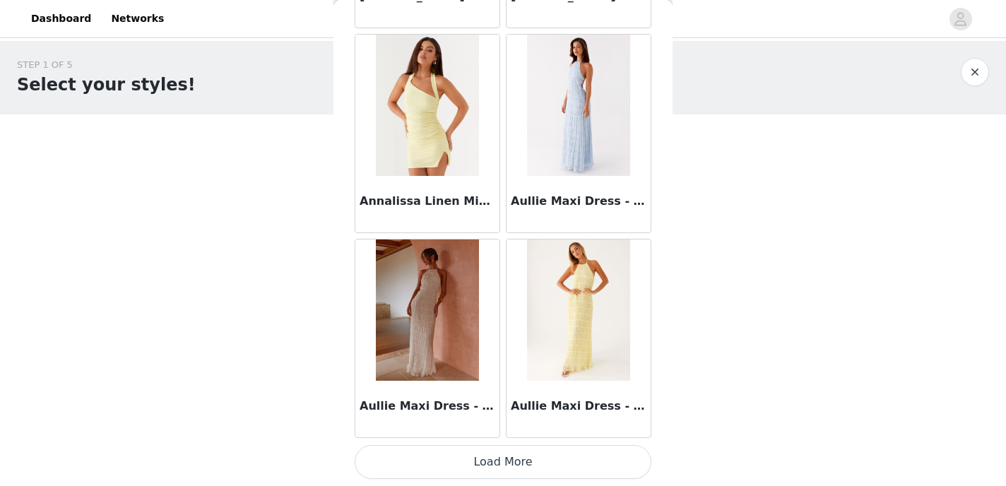
click at [500, 468] on button "Load More" at bounding box center [503, 462] width 297 height 34
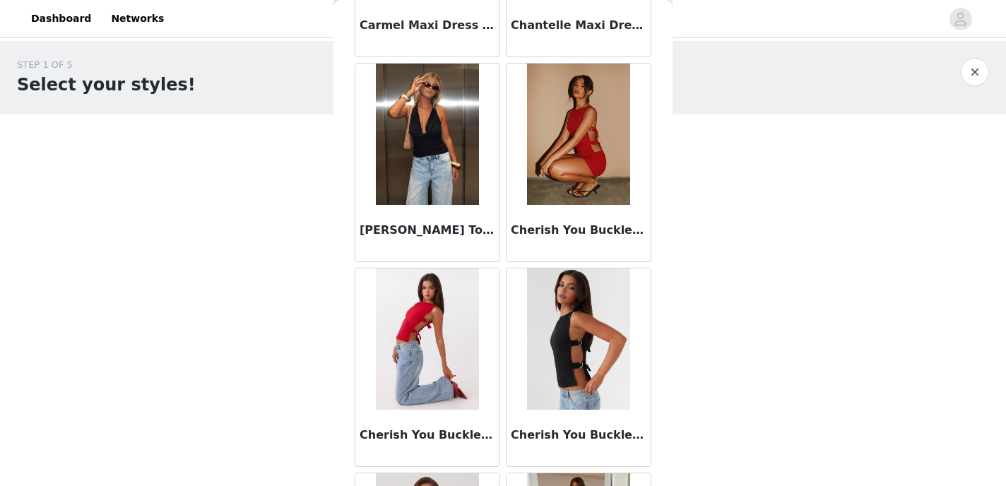
scroll to position [3723, 0]
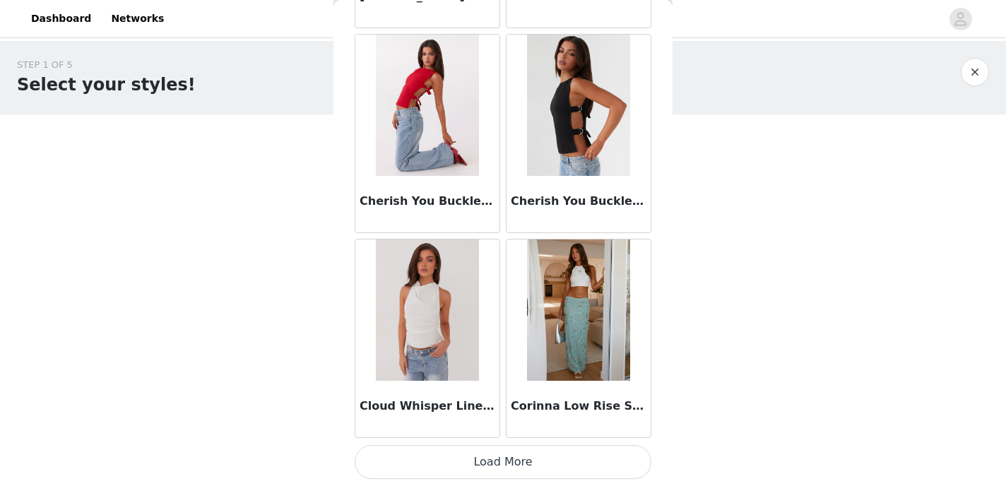
click at [502, 454] on button "Load More" at bounding box center [503, 462] width 297 height 34
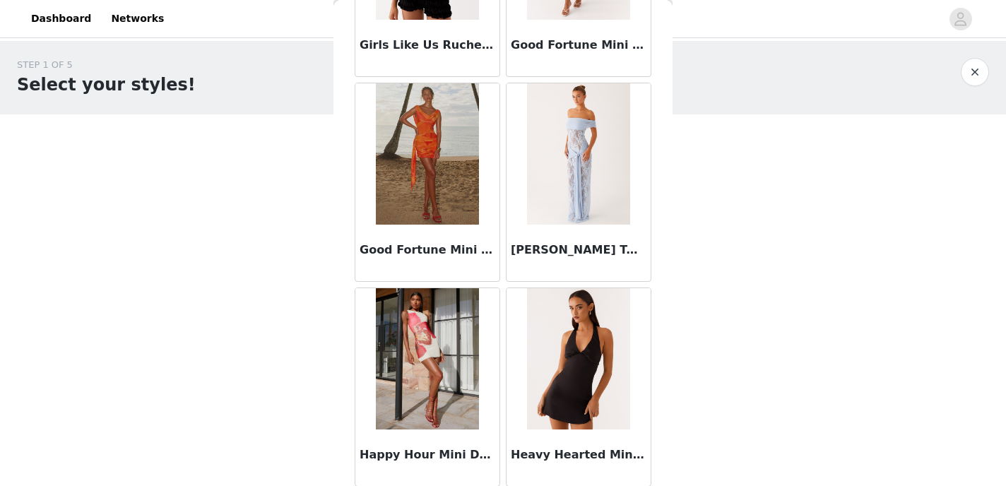
scroll to position [5771, 0]
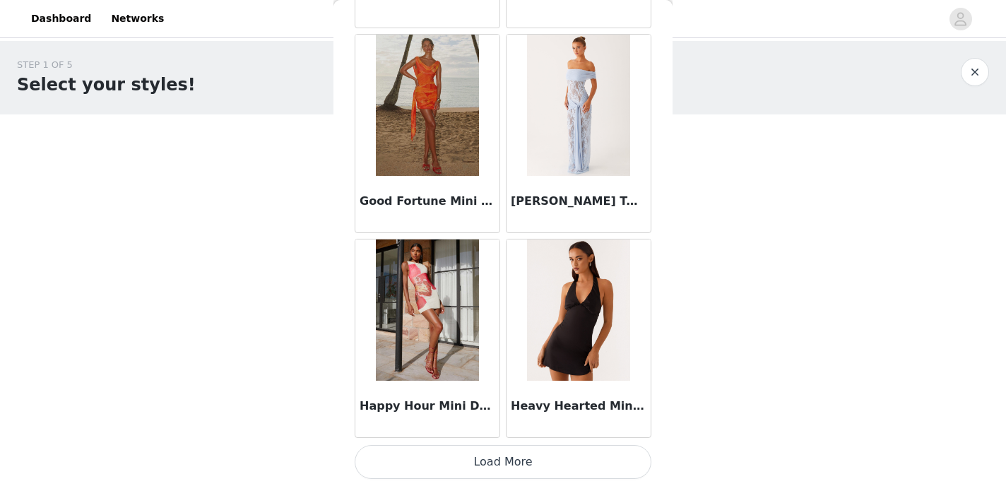
click at [502, 453] on button "Load More" at bounding box center [503, 462] width 297 height 34
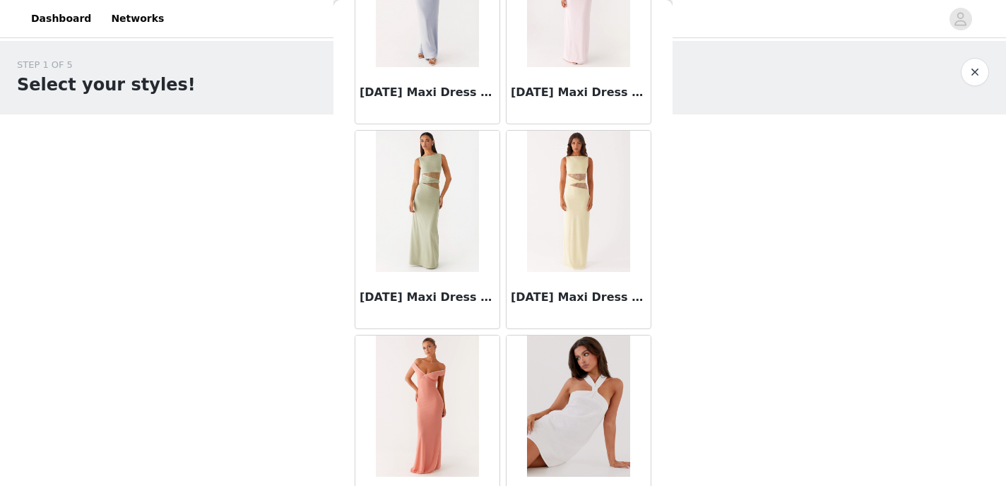
scroll to position [7819, 0]
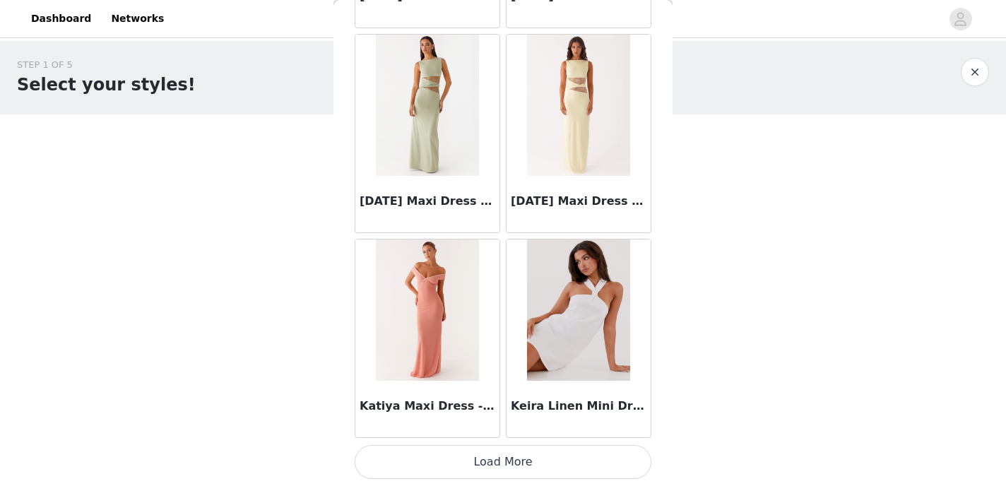
click at [503, 451] on button "Load More" at bounding box center [503, 462] width 297 height 34
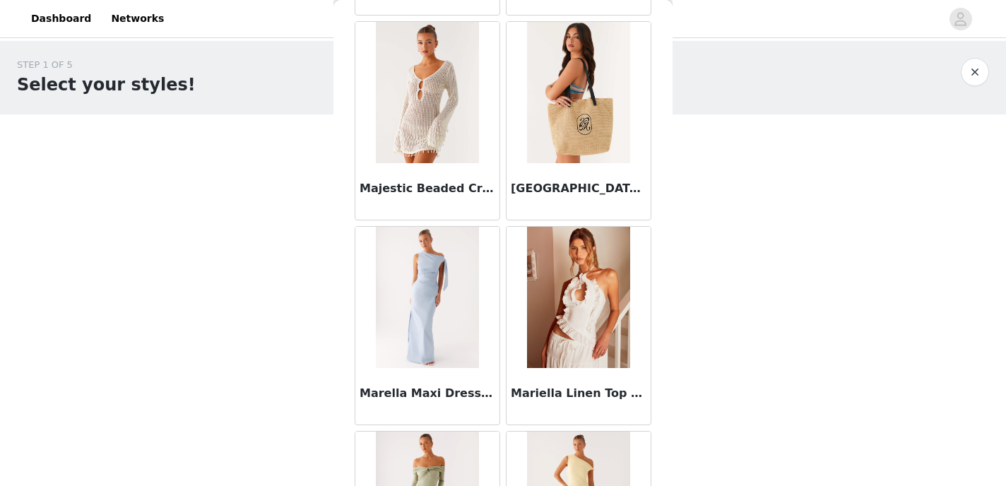
scroll to position [8658, 0]
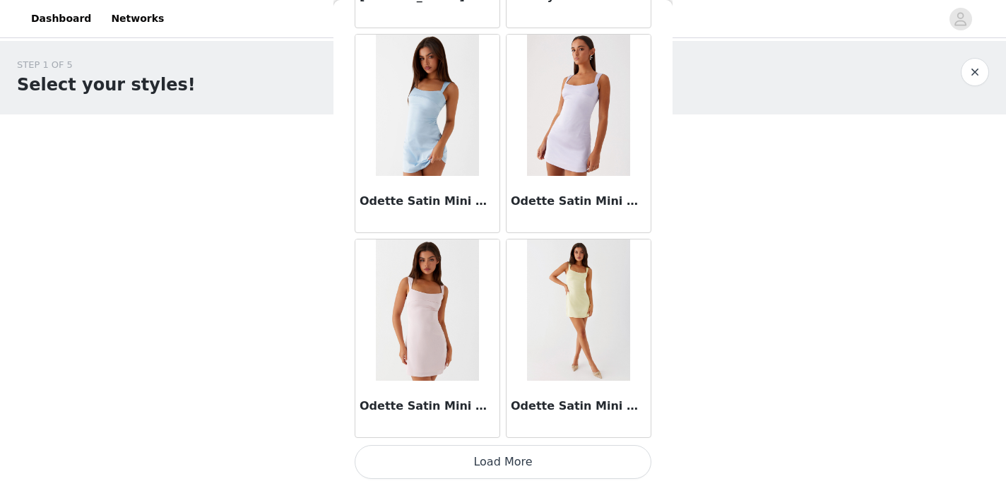
click at [505, 451] on button "Load More" at bounding box center [503, 462] width 297 height 34
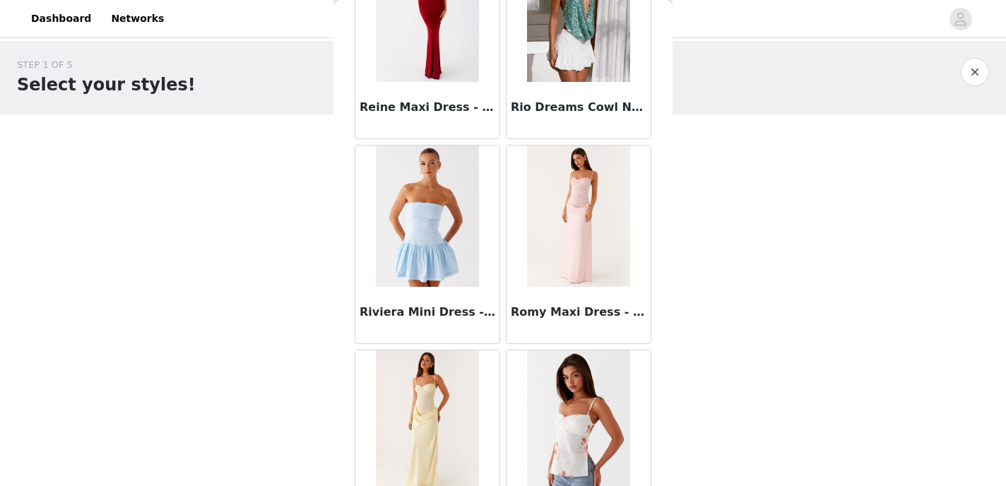
scroll to position [11398, 0]
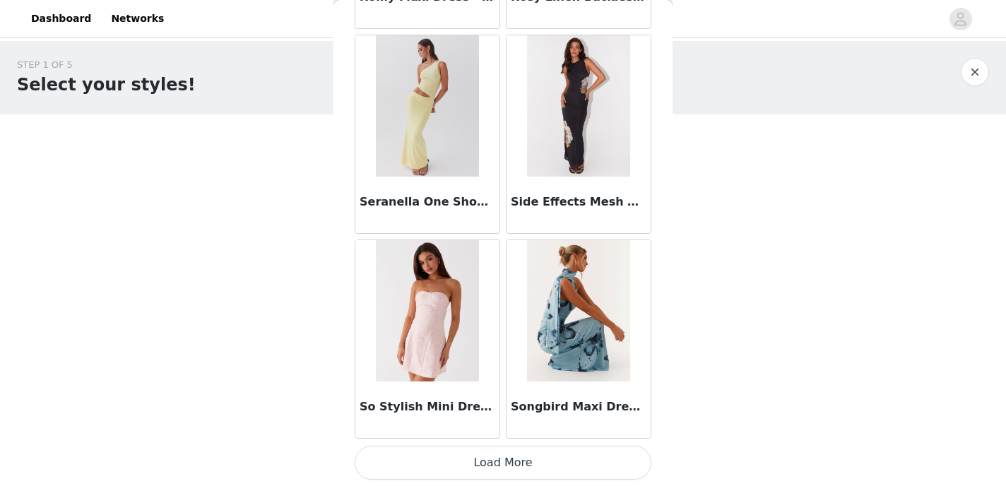
click at [508, 460] on button "Load More" at bounding box center [503, 463] width 297 height 34
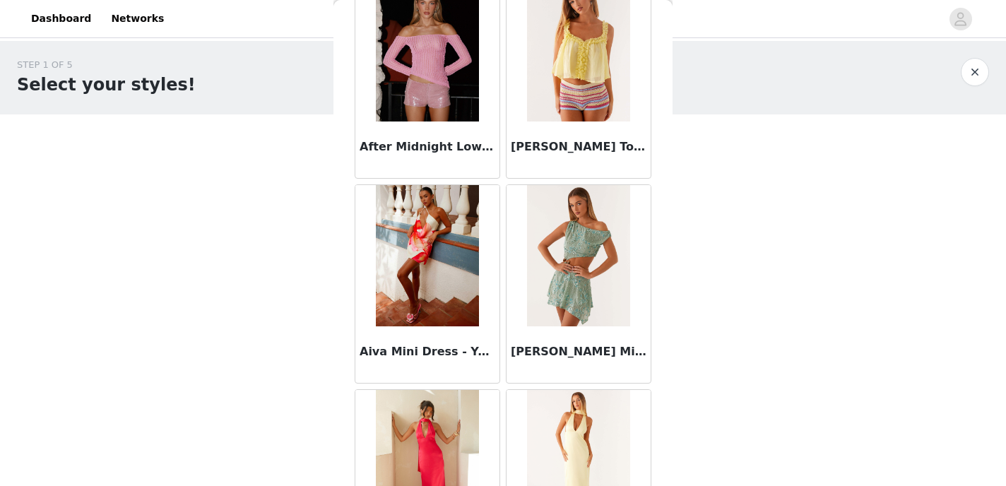
scroll to position [0, 0]
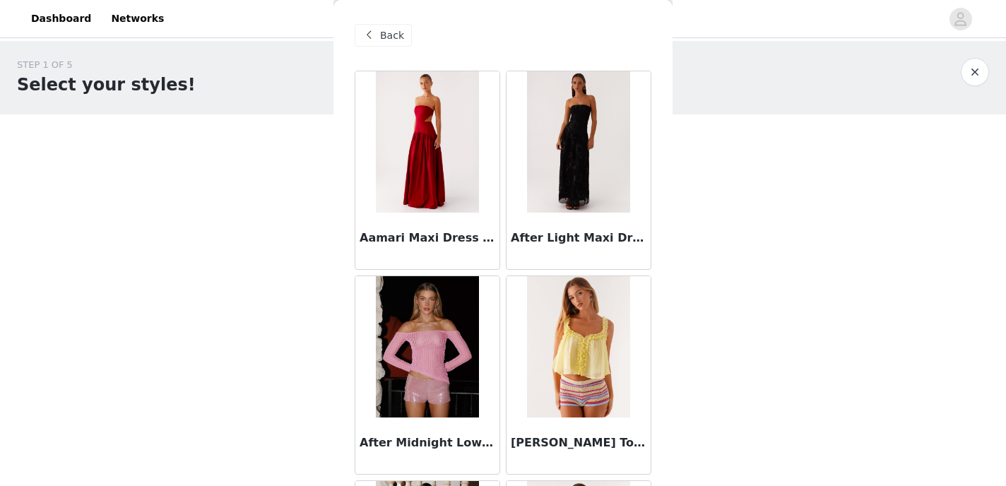
click at [386, 48] on div "Back" at bounding box center [503, 35] width 297 height 71
click at [387, 30] on span "Back" at bounding box center [392, 35] width 24 height 15
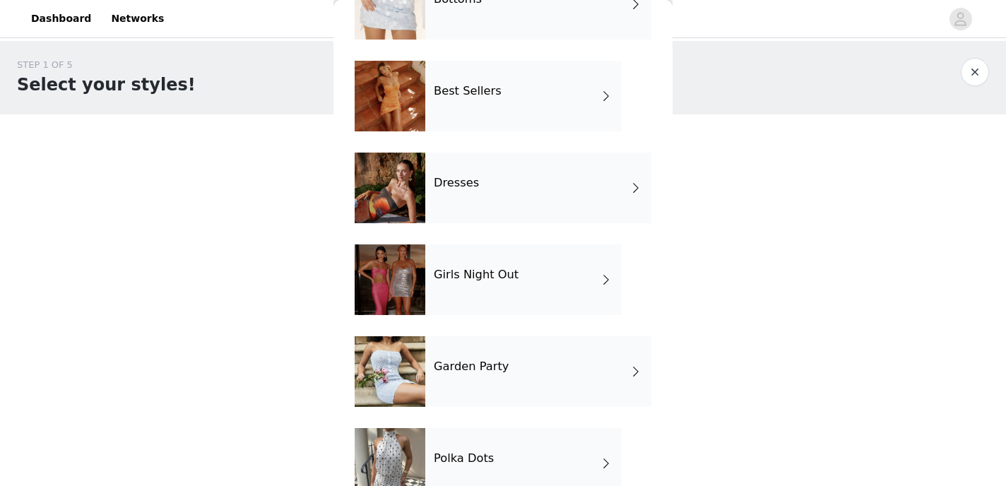
scroll to position [227, 0]
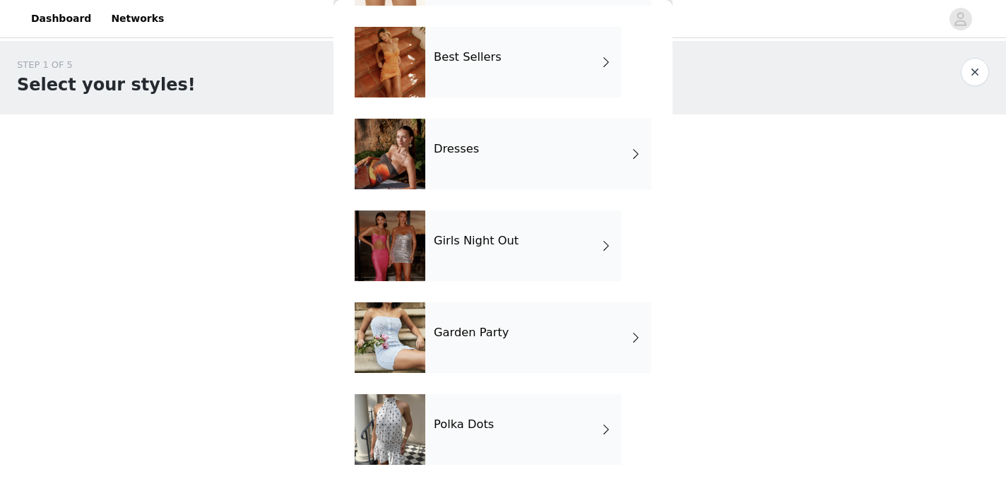
click at [478, 434] on div "Polka Dots" at bounding box center [523, 429] width 196 height 71
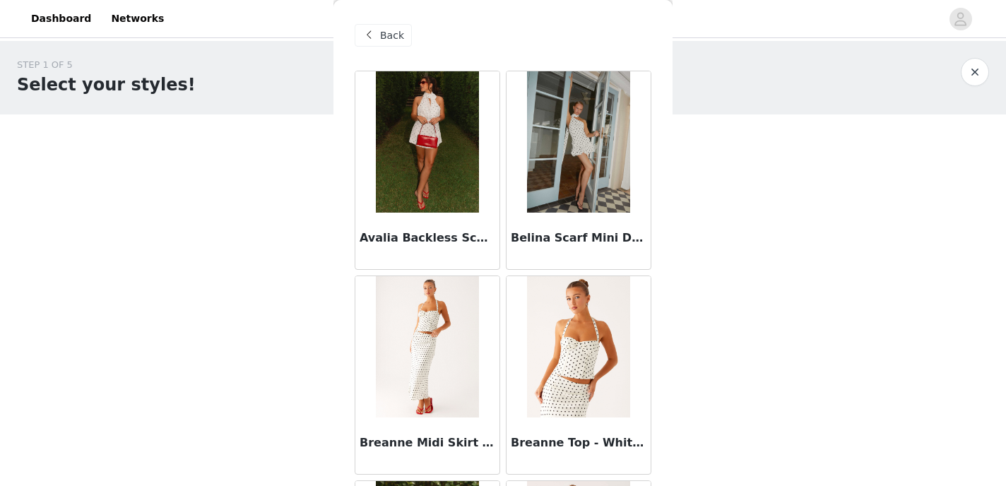
scroll to position [1, 0]
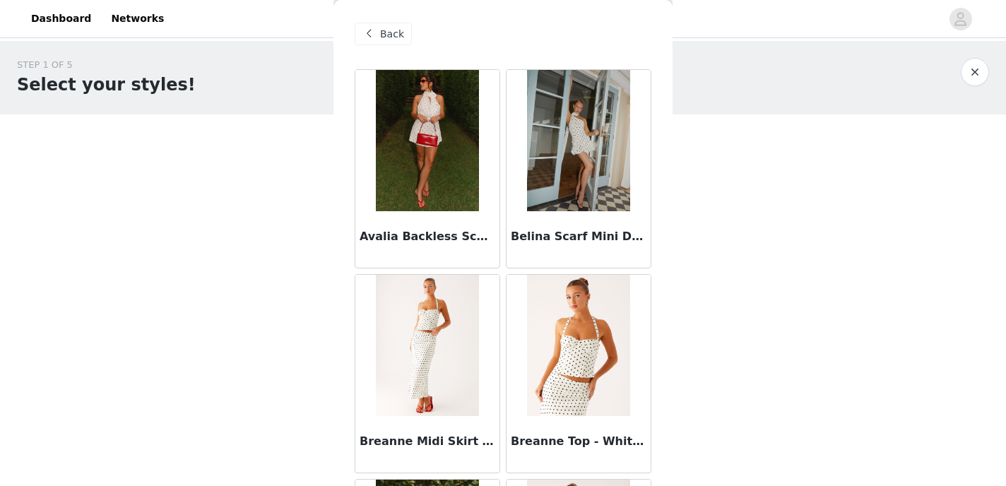
click at [390, 41] on span "Back" at bounding box center [392, 34] width 24 height 15
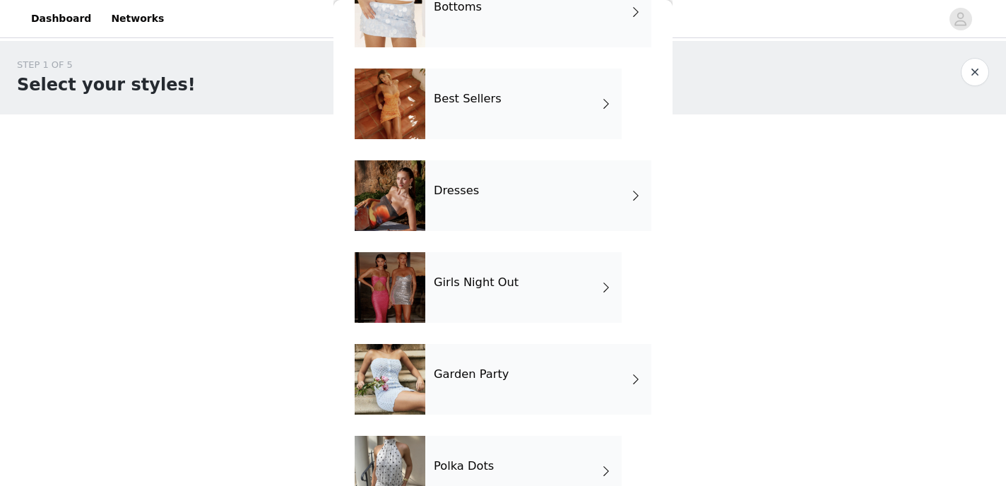
scroll to position [191, 0]
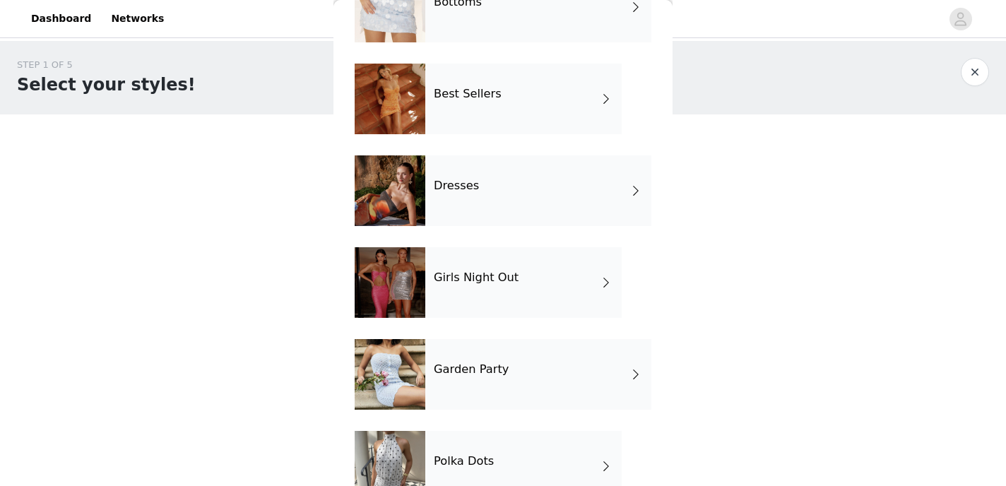
click at [486, 386] on div "Garden Party" at bounding box center [538, 374] width 226 height 71
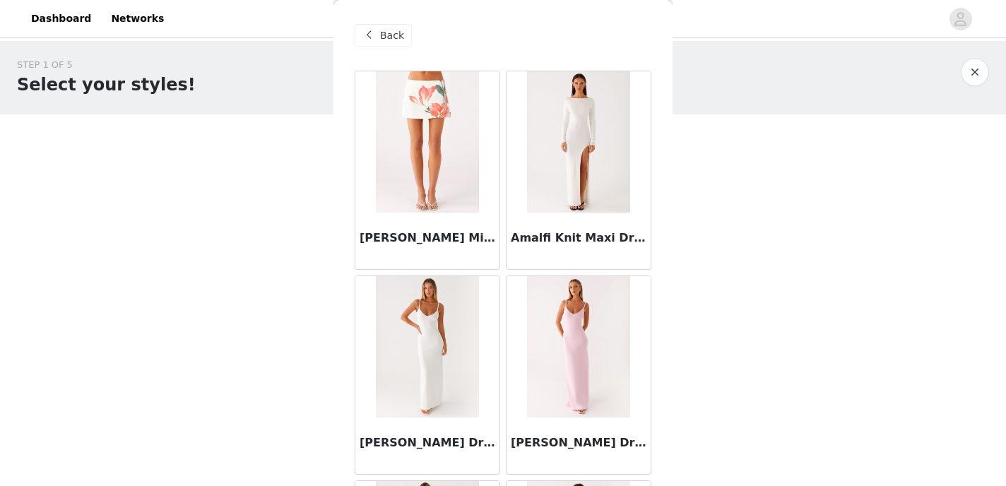
scroll to position [6, 0]
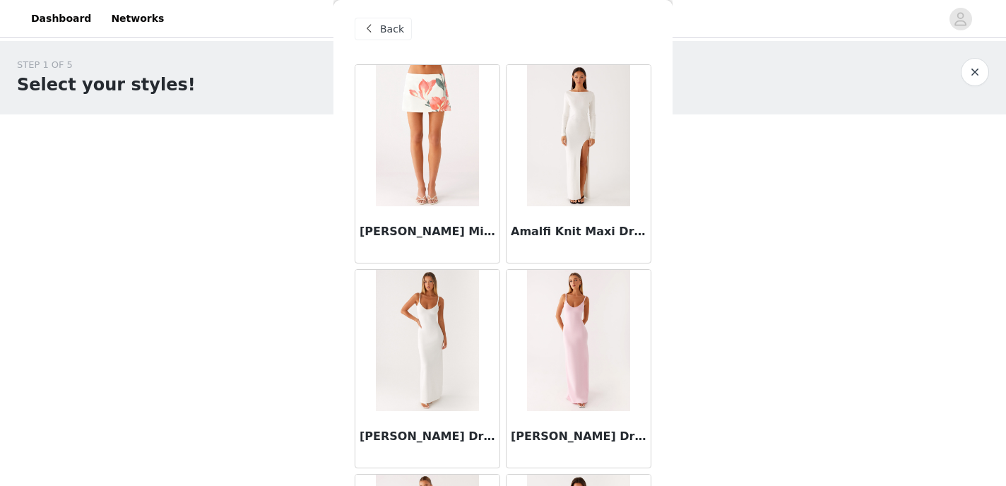
click at [570, 193] on img at bounding box center [578, 135] width 102 height 141
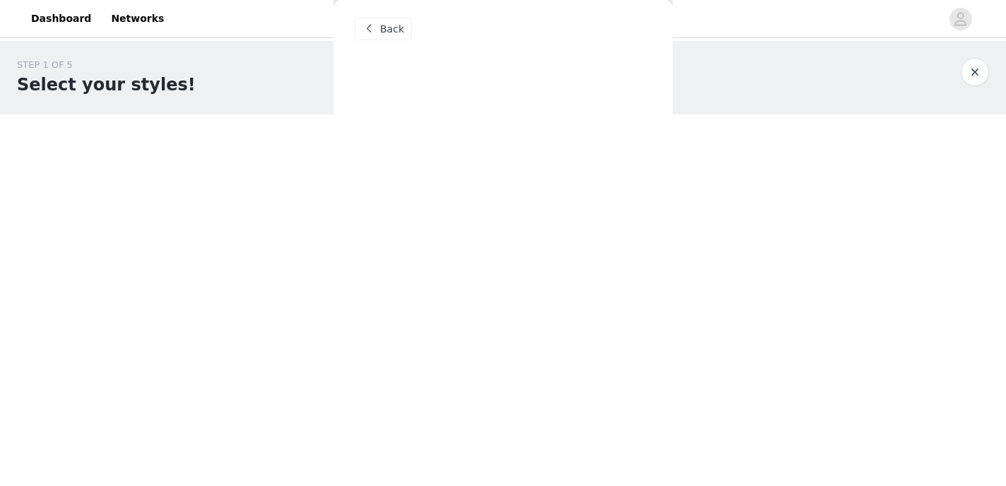
scroll to position [0, 0]
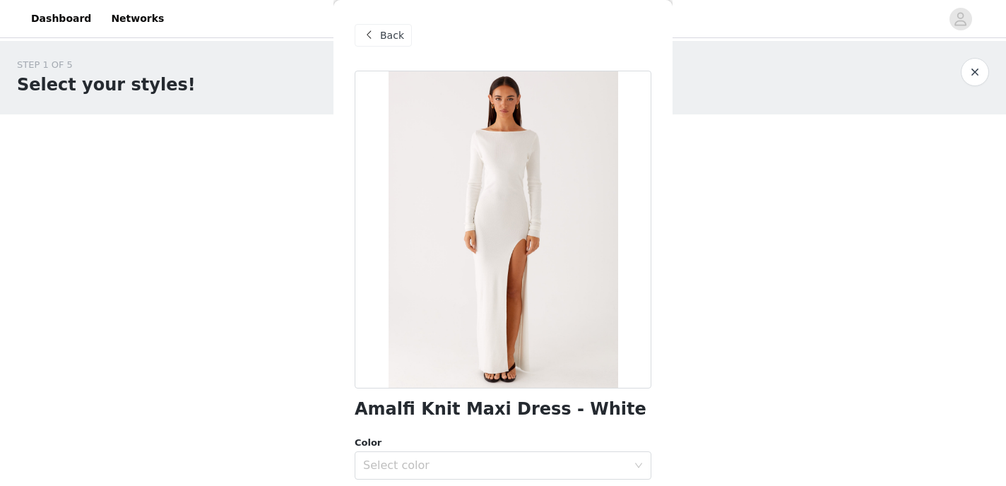
drag, startPoint x: 411, startPoint y: 396, endPoint x: 499, endPoint y: 410, distance: 88.7
click at [422, 395] on div "Amalfi Knit Maxi Dress - White Color Select color Size Select size Peppermayo E…" at bounding box center [503, 408] width 297 height 674
drag, startPoint x: 569, startPoint y: 414, endPoint x: 578, endPoint y: 412, distance: 8.7
click at [569, 414] on h1 "Amalfi Knit Maxi Dress - White" at bounding box center [501, 409] width 292 height 19
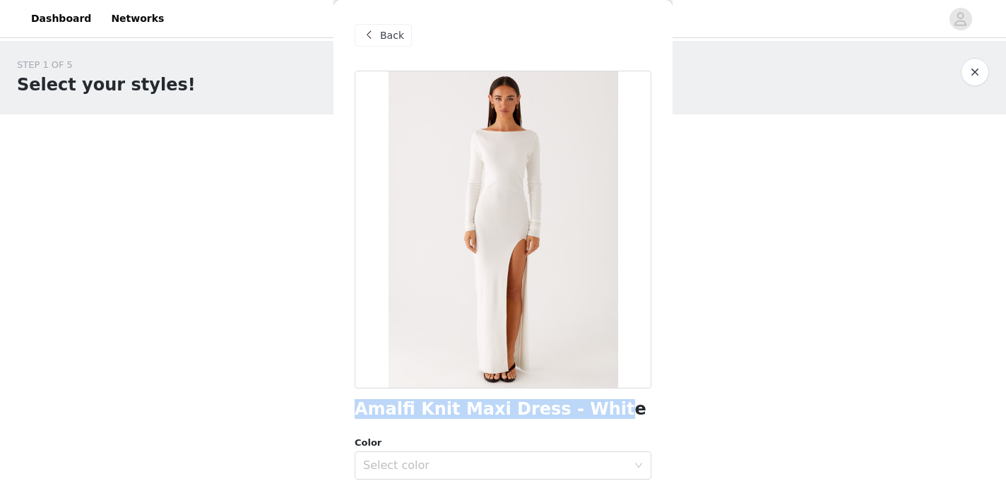
drag, startPoint x: 581, startPoint y: 411, endPoint x: 353, endPoint y: 407, distance: 228.1
click at [354, 407] on div "Back Amalfi Knit Maxi Dress - White Color Select color Size Select size Pepperm…" at bounding box center [502, 243] width 339 height 486
copy h1 "Amalfi Knit Maxi Dress - Whit"
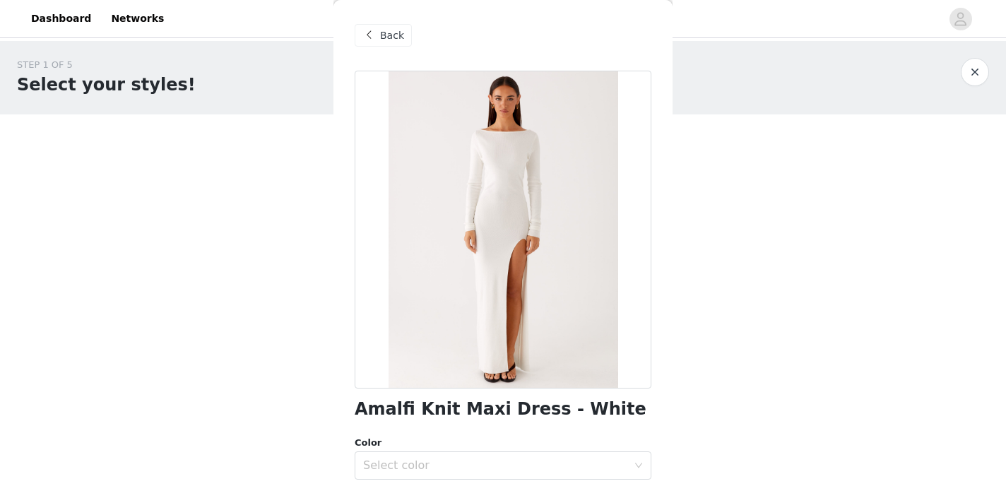
click at [388, 32] on span "Back" at bounding box center [392, 35] width 24 height 15
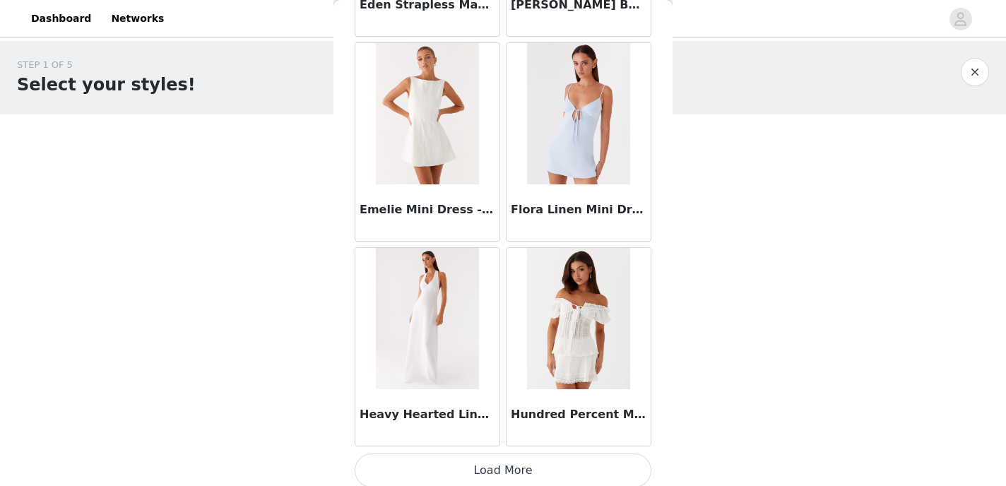
scroll to position [1675, 0]
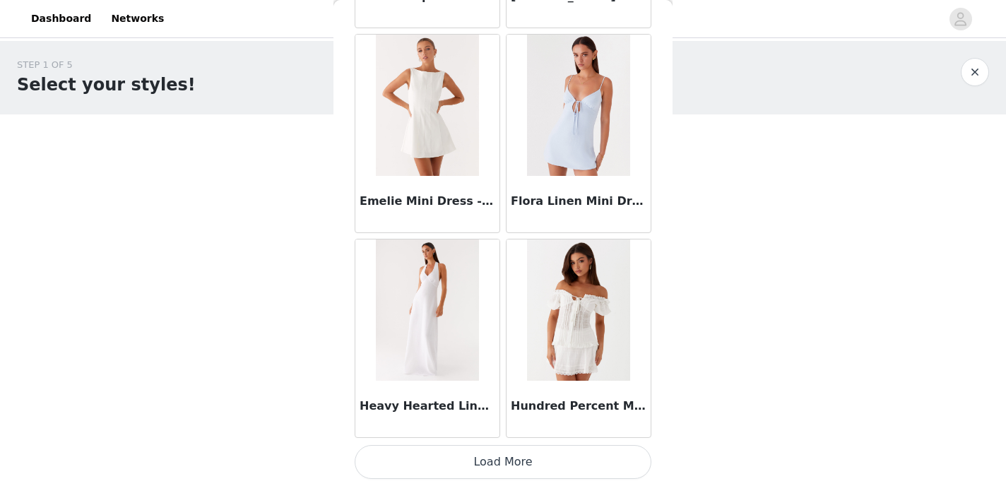
click at [465, 474] on button "Load More" at bounding box center [503, 462] width 297 height 34
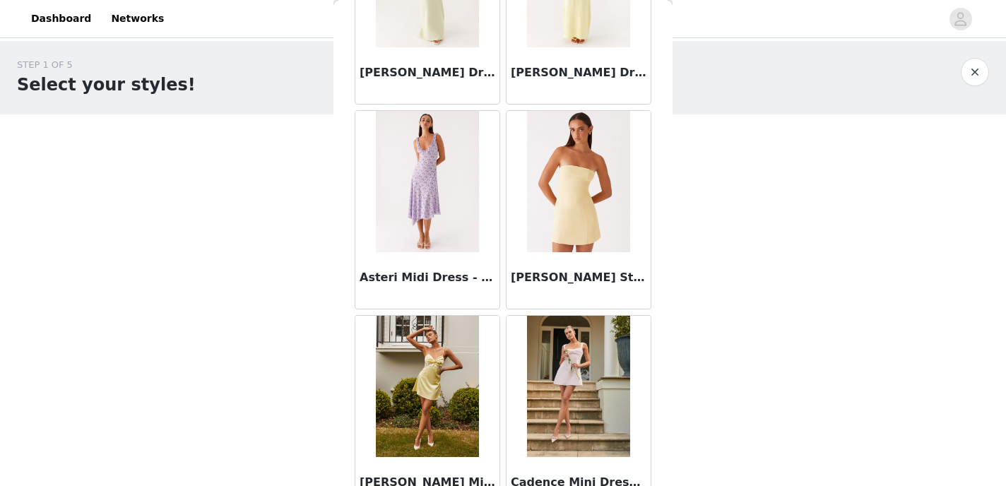
scroll to position [0, 0]
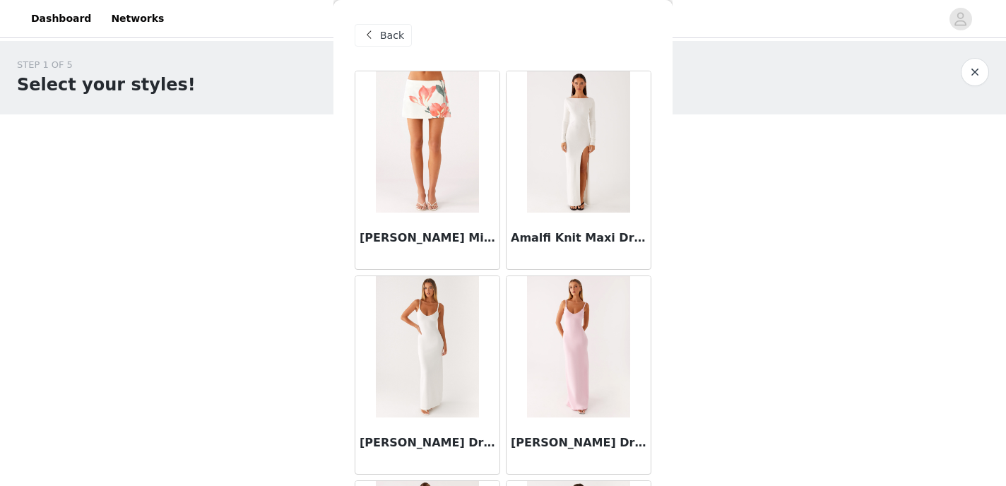
click at [377, 30] on div "Back" at bounding box center [383, 35] width 57 height 23
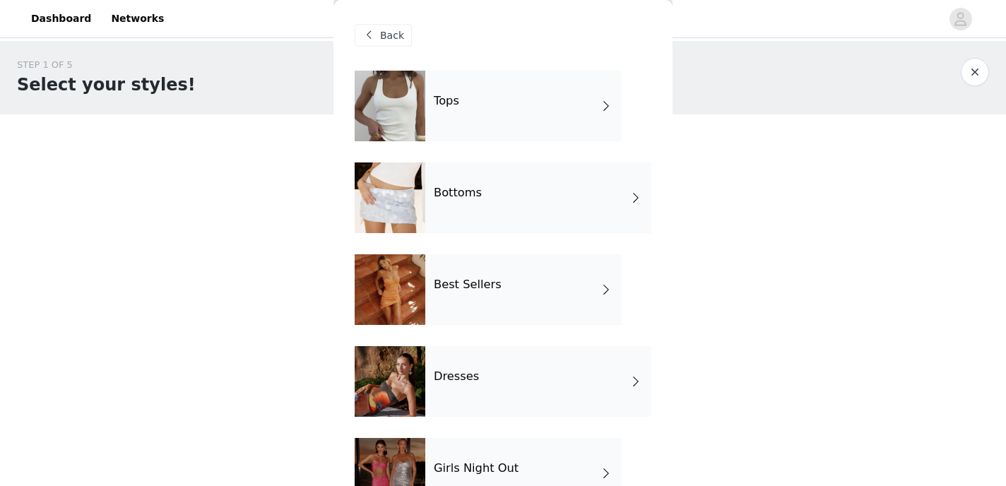
scroll to position [227, 0]
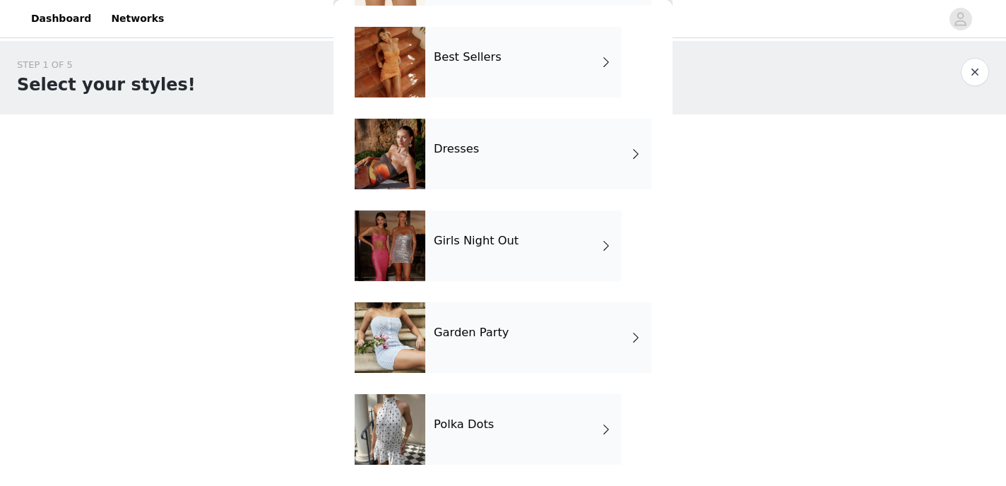
click at [472, 208] on div "Tops Bottoms Best Sellers Dresses Girls Night Out Garden Party Polka Dots" at bounding box center [503, 164] width 297 height 643
click at [472, 232] on div "Girls Night Out" at bounding box center [523, 245] width 196 height 71
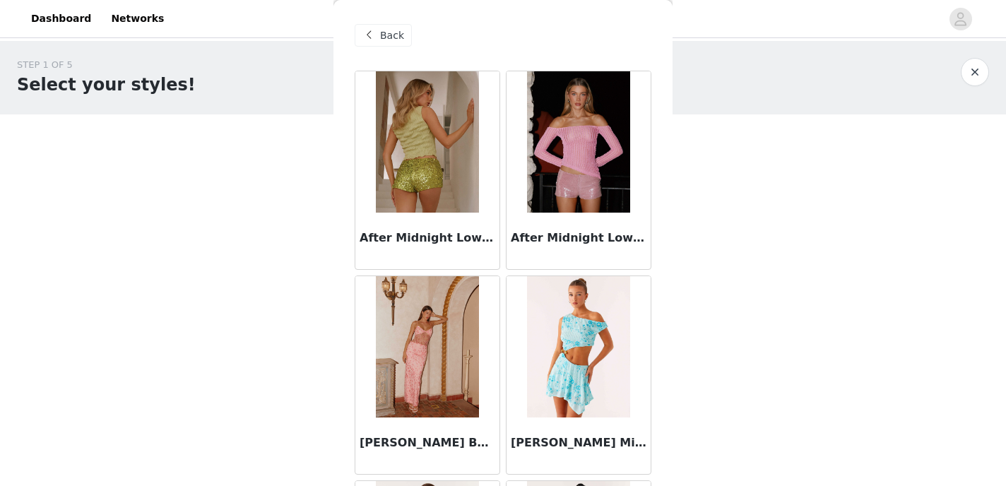
scroll to position [4, 0]
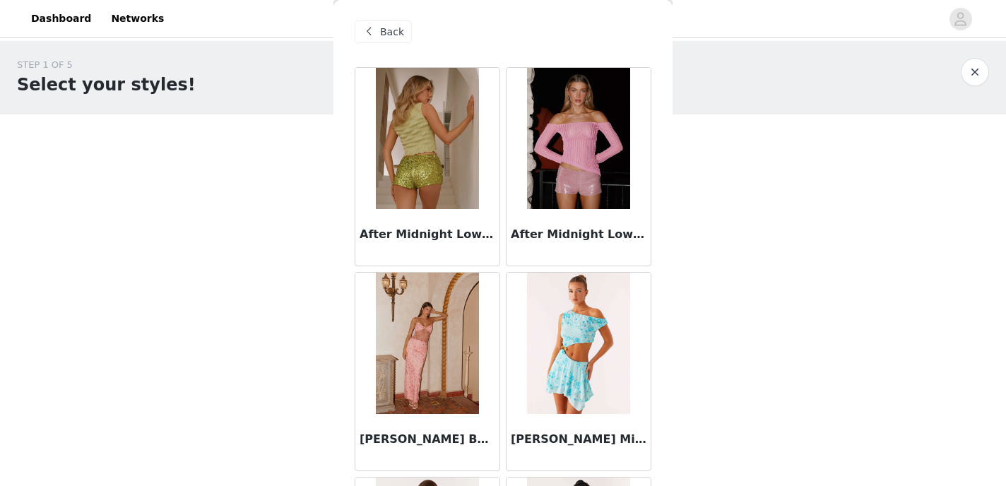
click at [375, 32] on span at bounding box center [368, 31] width 17 height 17
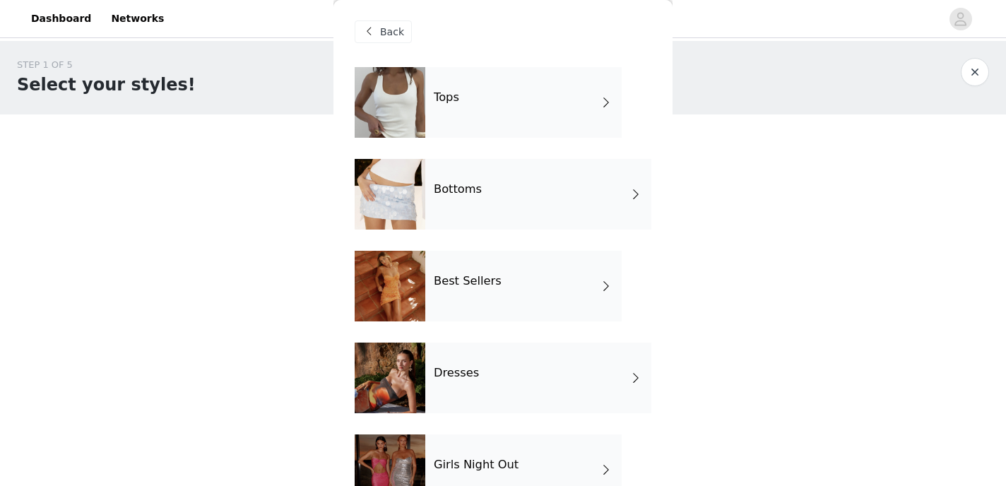
click at [444, 441] on div "Girls Night Out" at bounding box center [523, 469] width 196 height 71
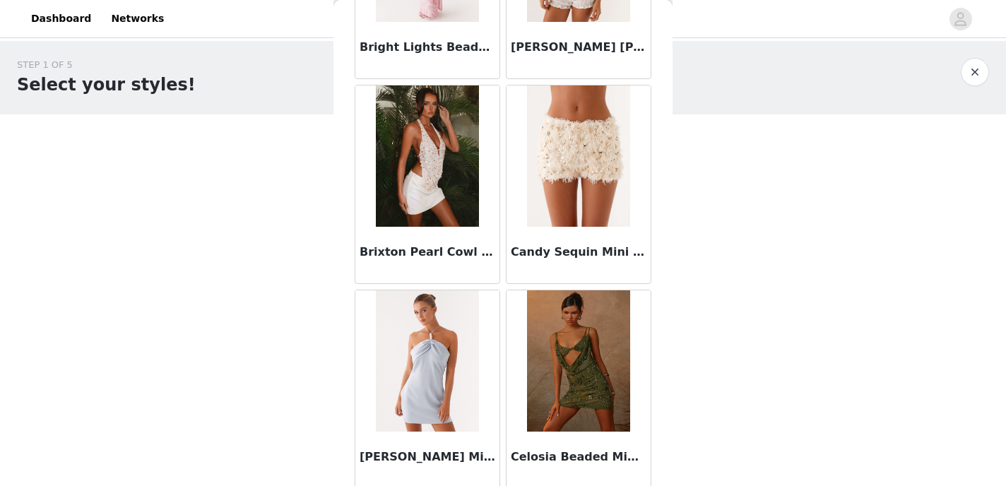
scroll to position [1675, 0]
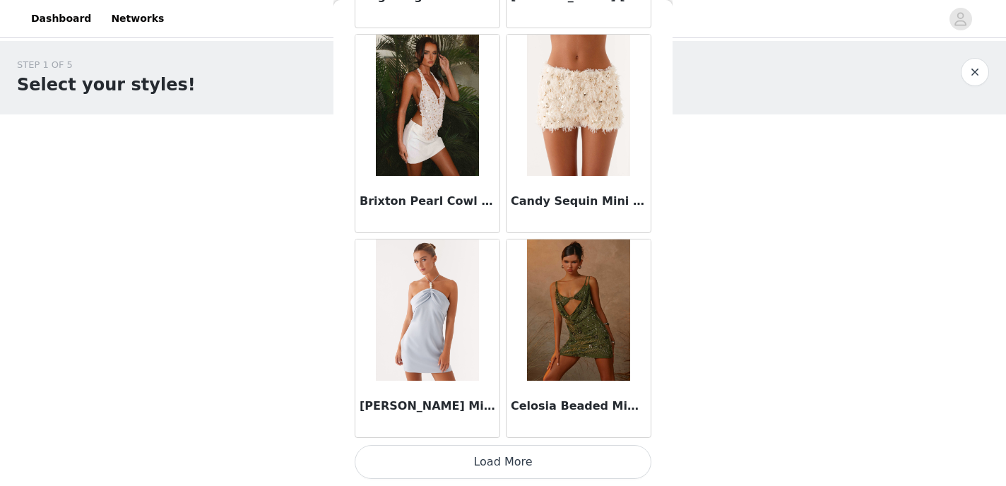
click at [496, 470] on button "Load More" at bounding box center [503, 462] width 297 height 34
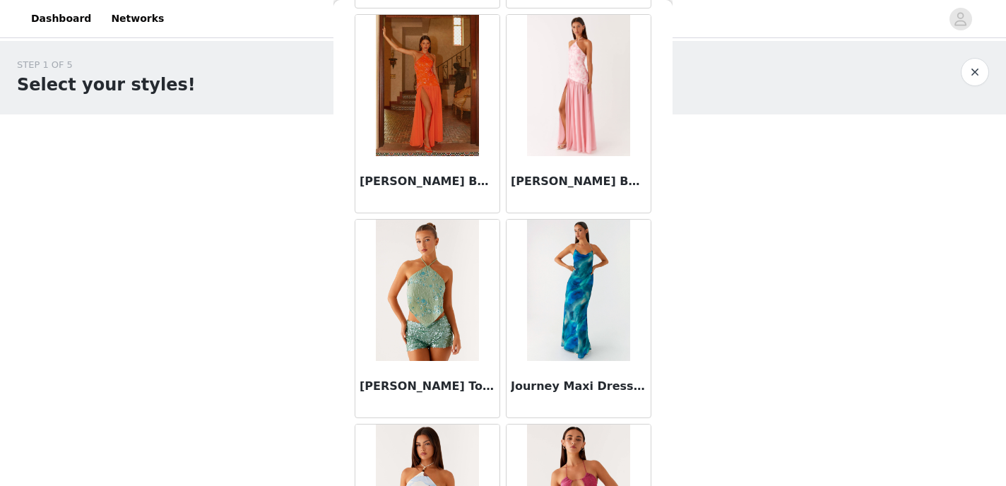
scroll to position [3723, 0]
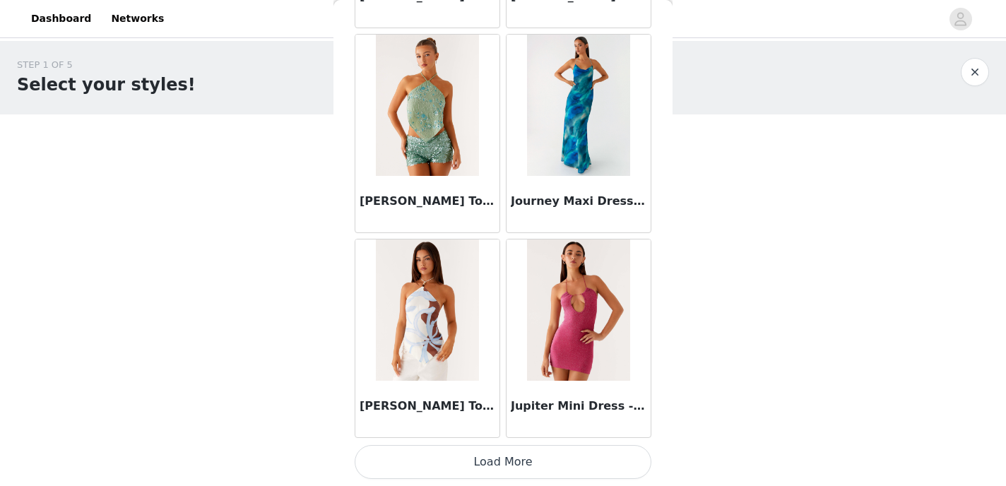
click at [470, 468] on button "Load More" at bounding box center [503, 462] width 297 height 34
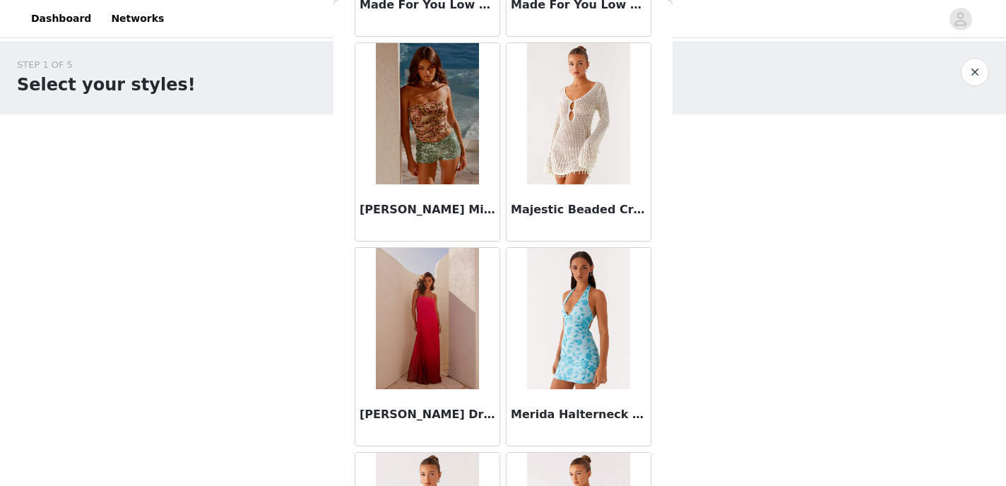
scroll to position [5771, 0]
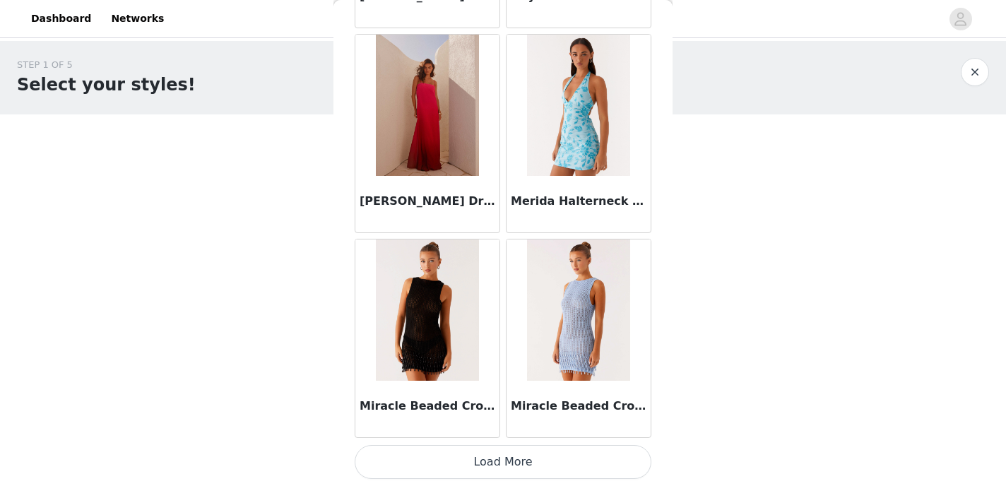
click at [485, 458] on button "Load More" at bounding box center [503, 462] width 297 height 34
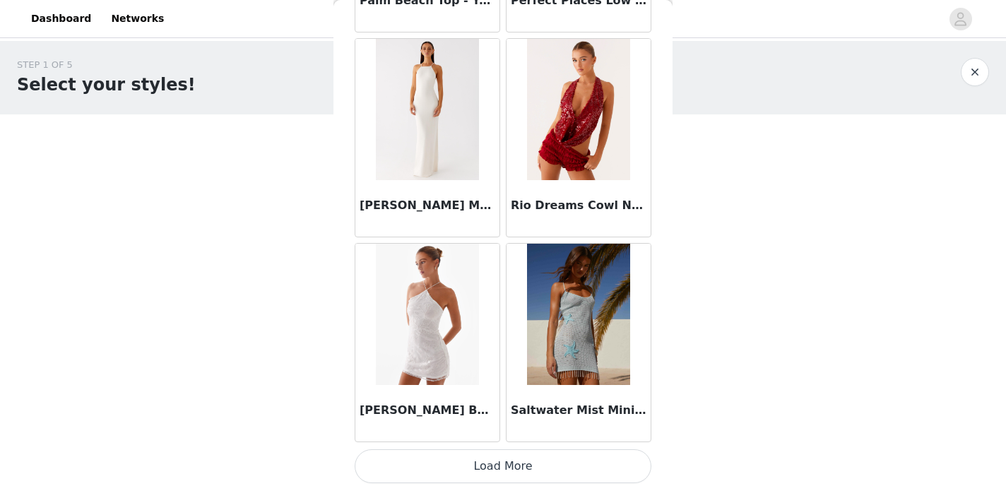
scroll to position [7819, 0]
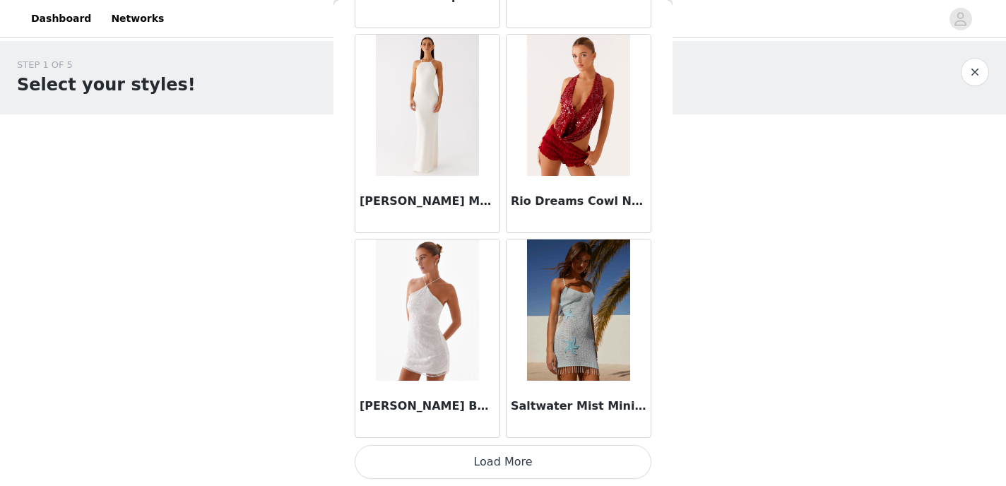
click at [485, 448] on button "Load More" at bounding box center [503, 462] width 297 height 34
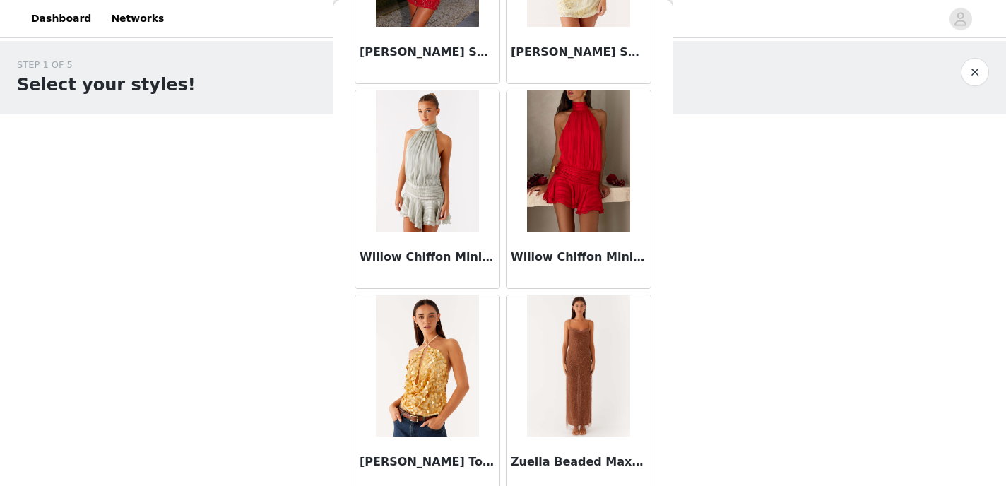
scroll to position [9412, 0]
